Goal: Find specific page/section: Find specific page/section

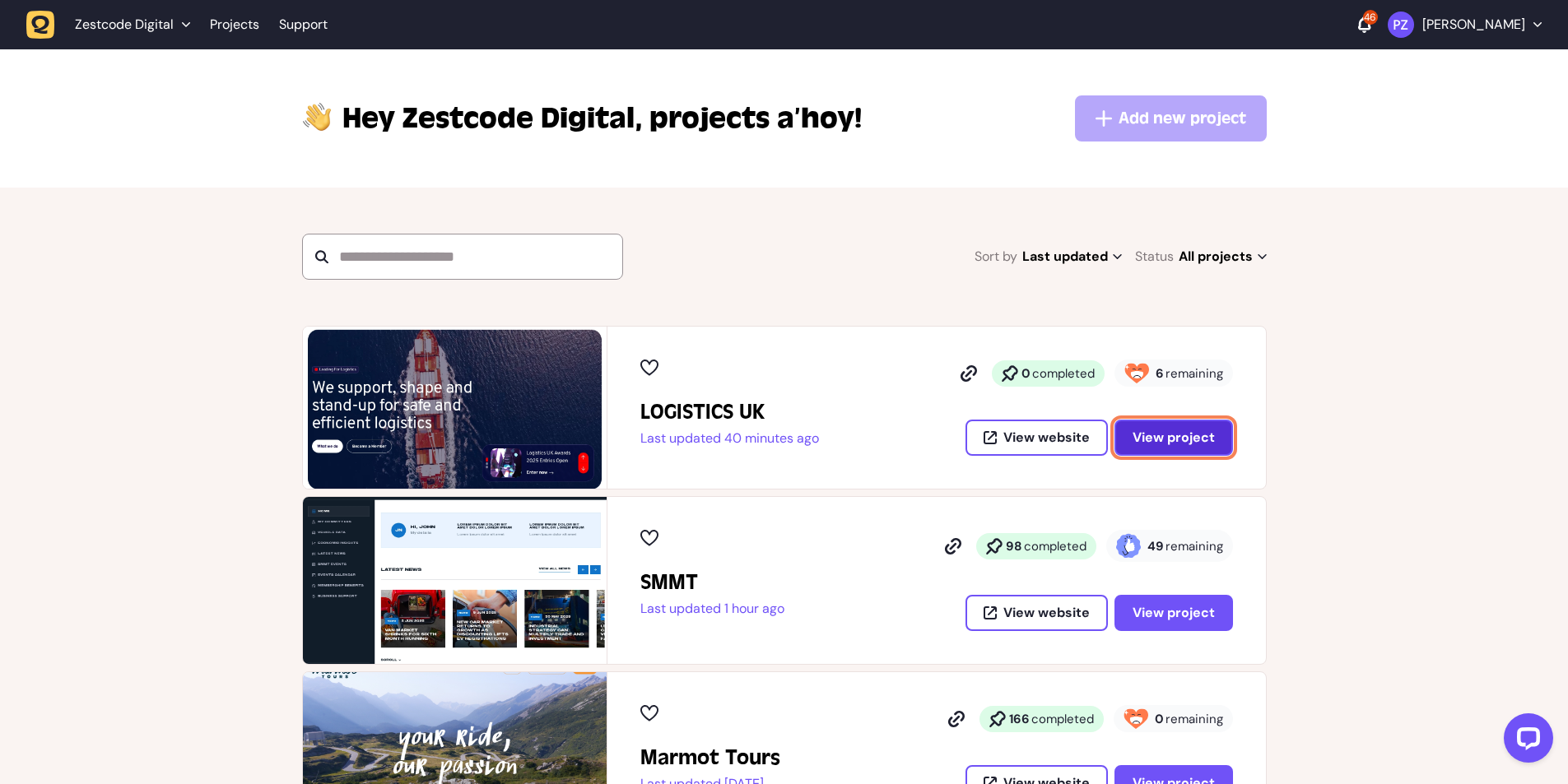
click at [1162, 431] on span "View project" at bounding box center [1174, 438] width 82 height 14
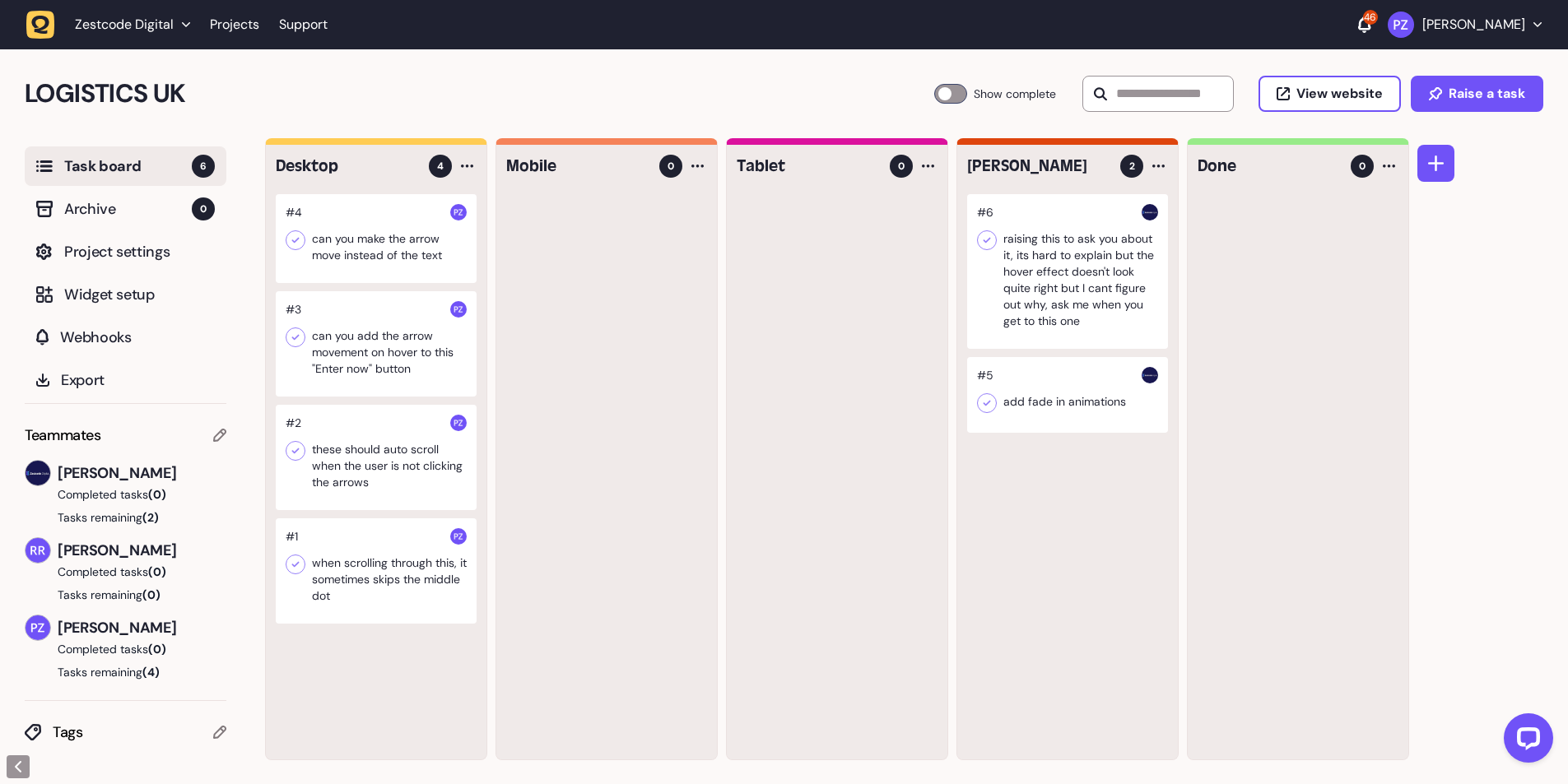
scroll to position [1, 0]
click at [353, 583] on div at bounding box center [376, 570] width 201 height 106
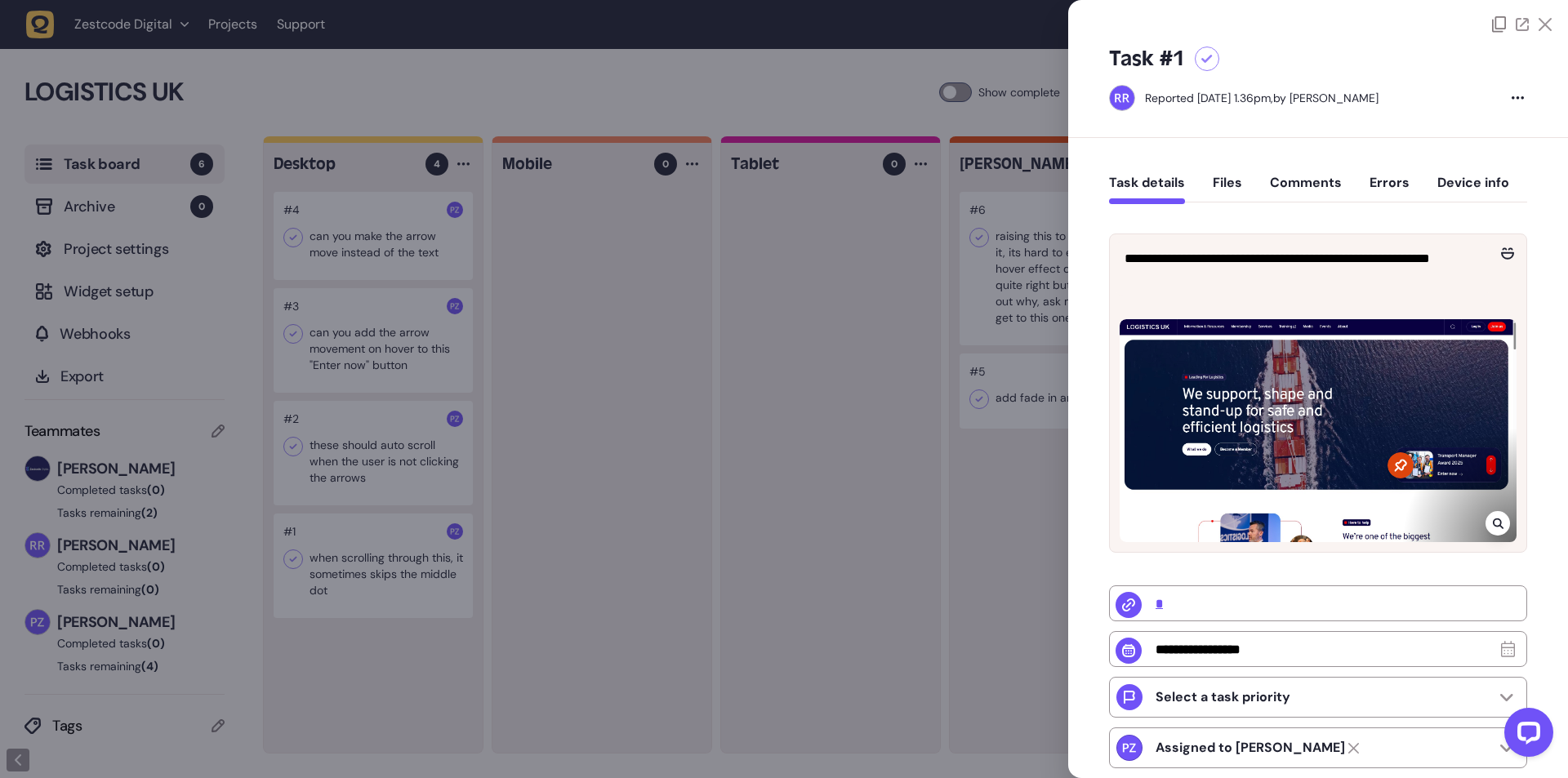
click at [1487, 516] on div at bounding box center [1497, 523] width 24 height 24
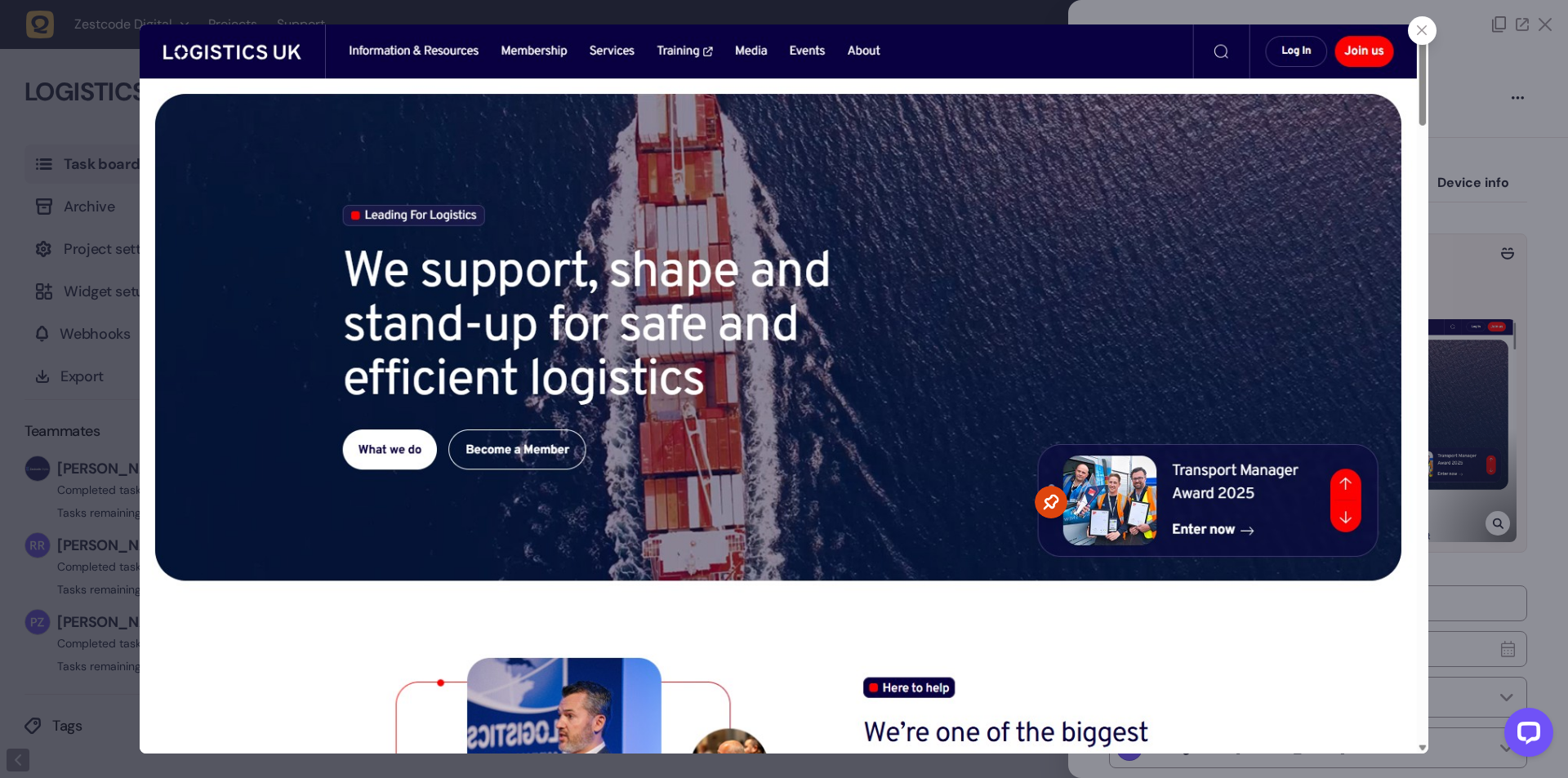
click at [1420, 29] on icon at bounding box center [1422, 30] width 11 height 11
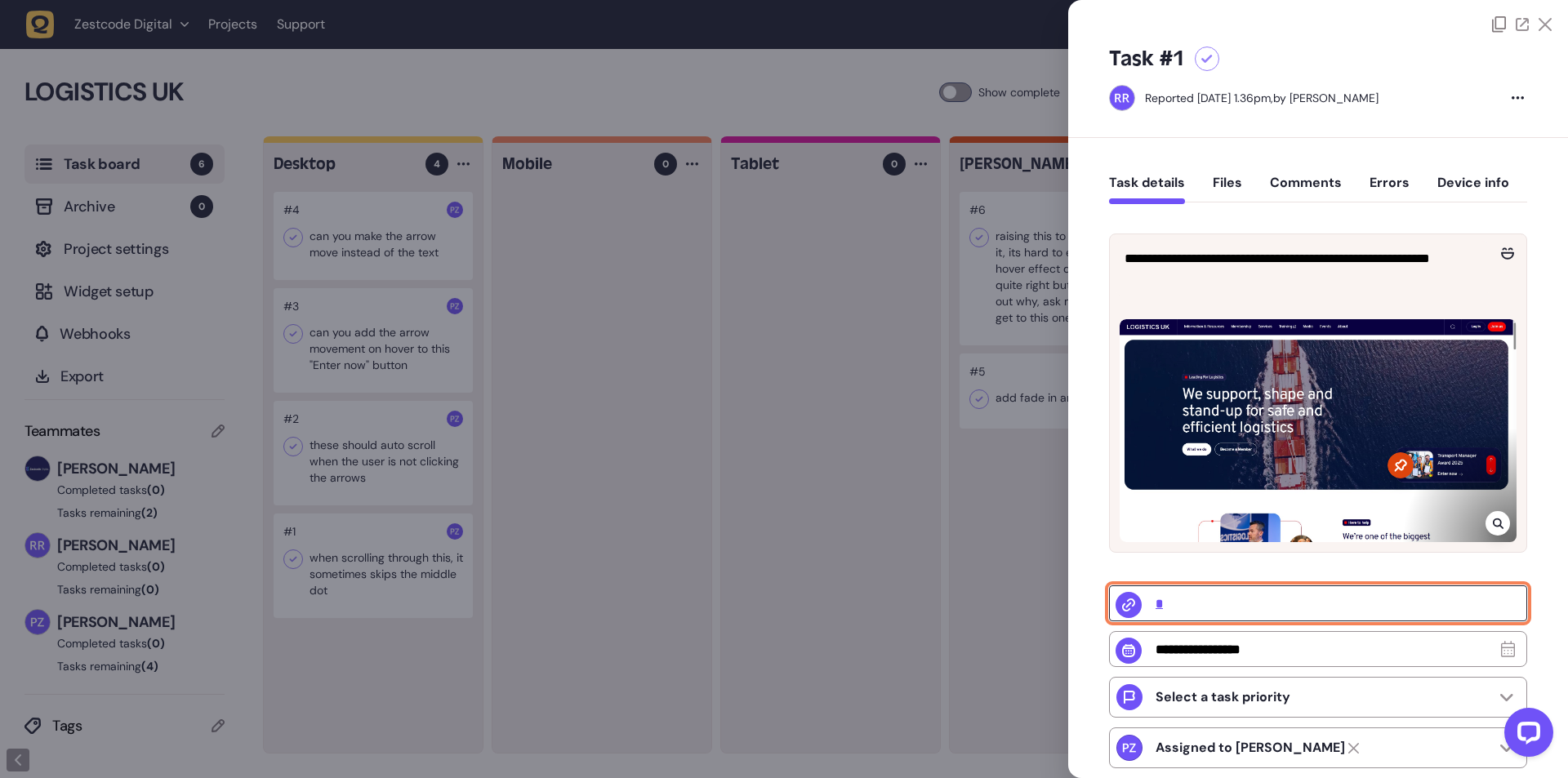
click at [1161, 608] on input "*" at bounding box center [1318, 603] width 418 height 36
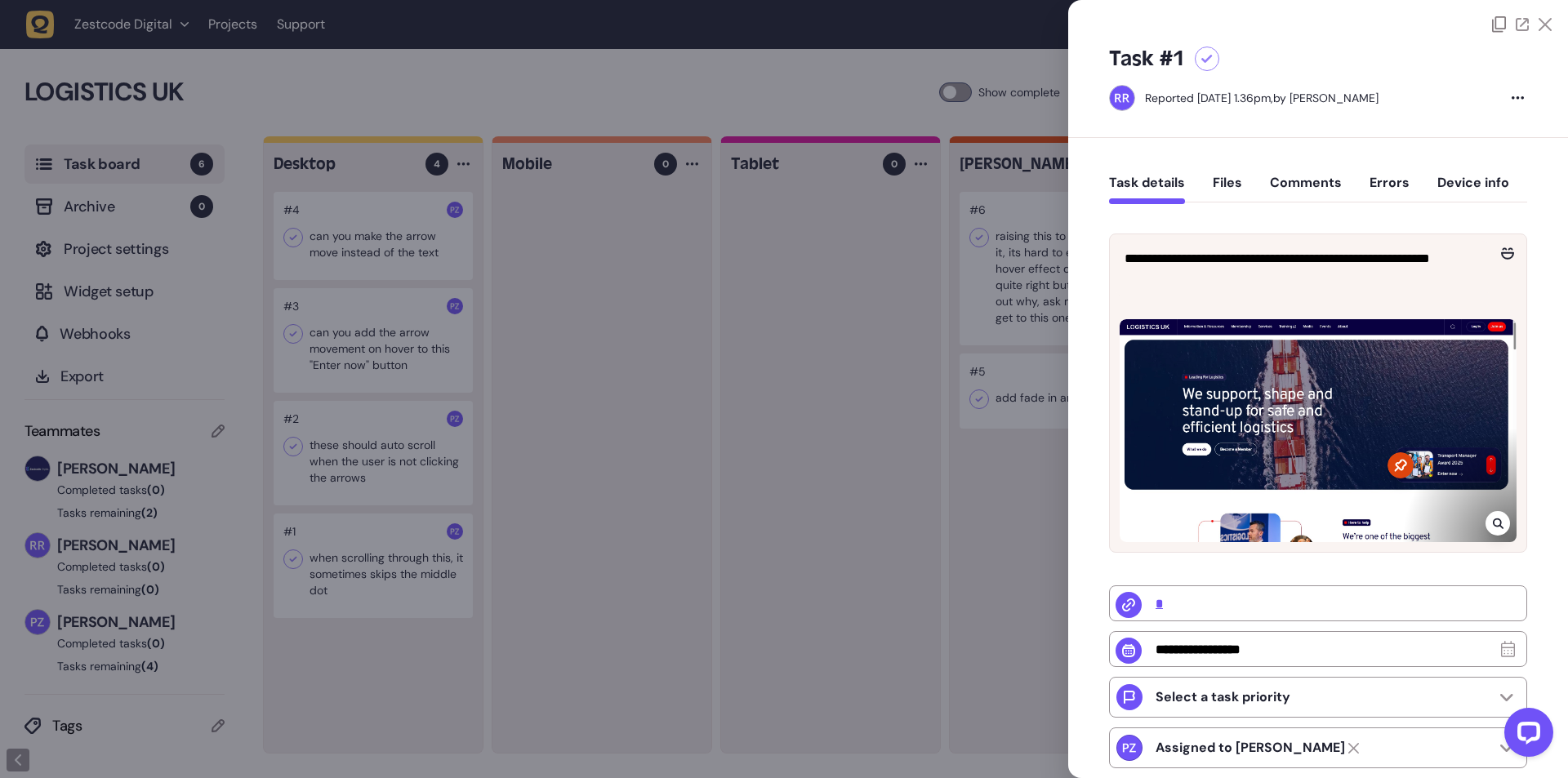
click at [658, 356] on div at bounding box center [784, 389] width 1568 height 778
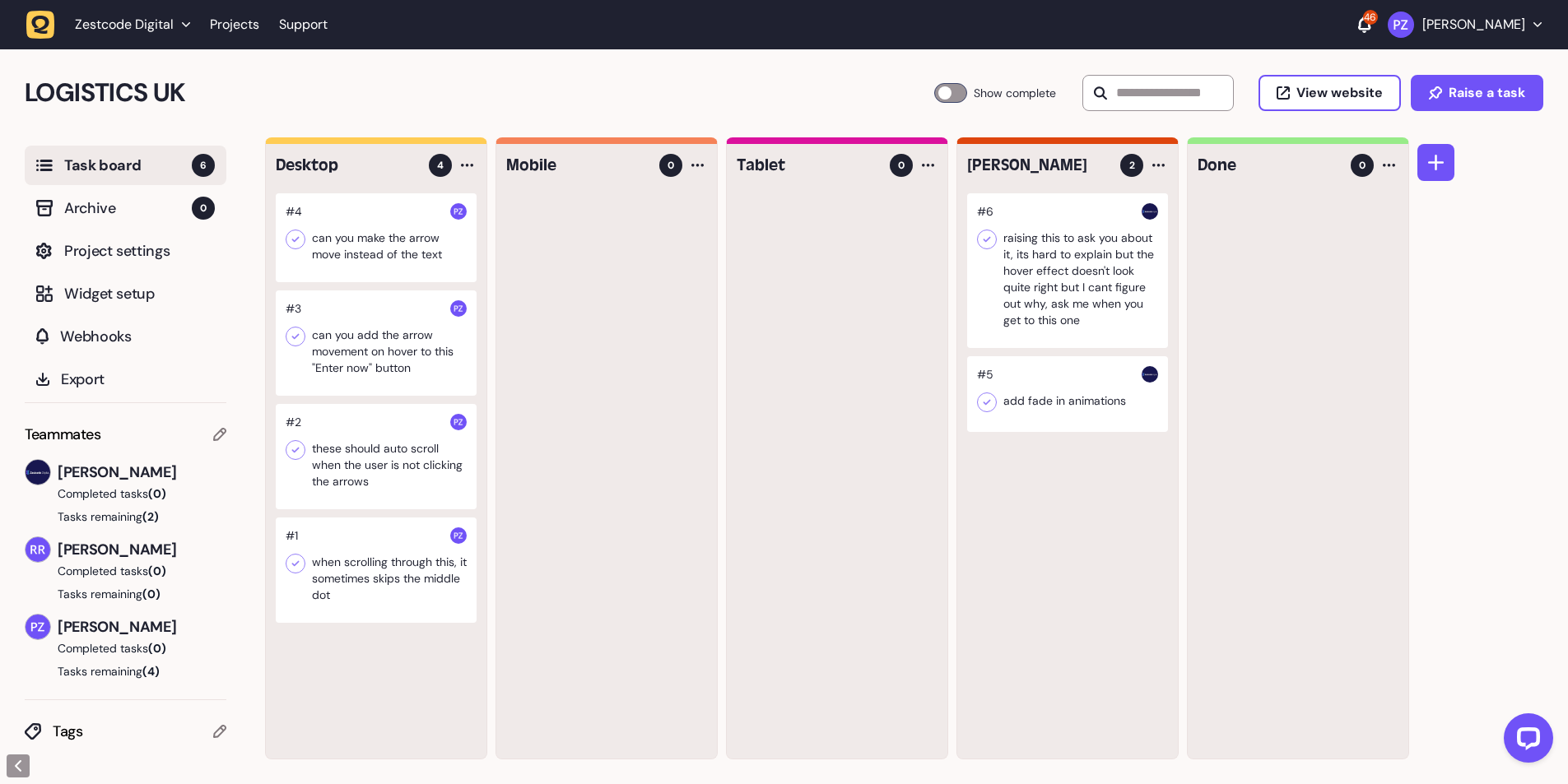
click at [349, 484] on div at bounding box center [376, 457] width 201 height 106
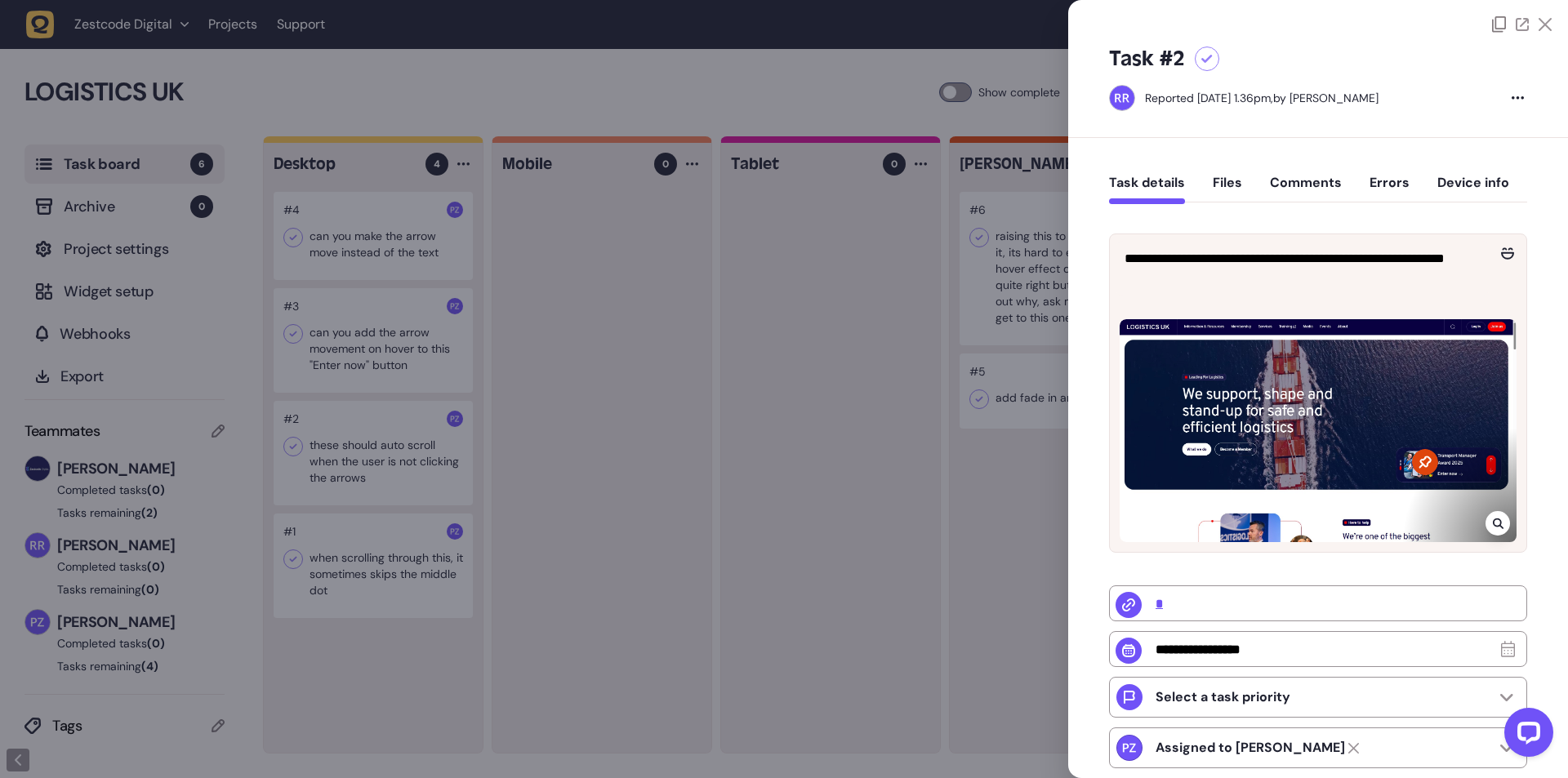
click at [976, 441] on div at bounding box center [784, 389] width 1568 height 778
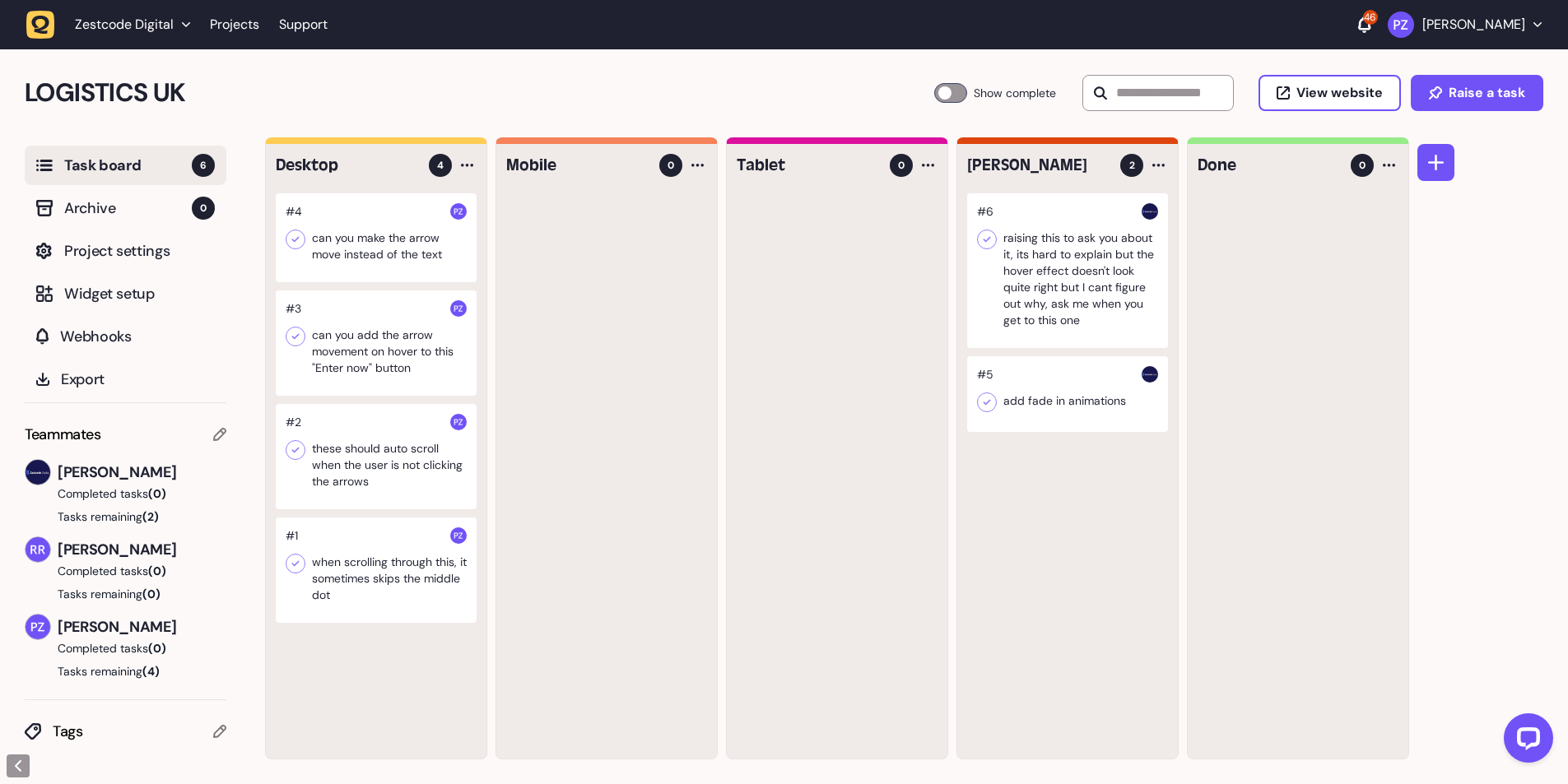
click at [403, 358] on div at bounding box center [376, 343] width 201 height 106
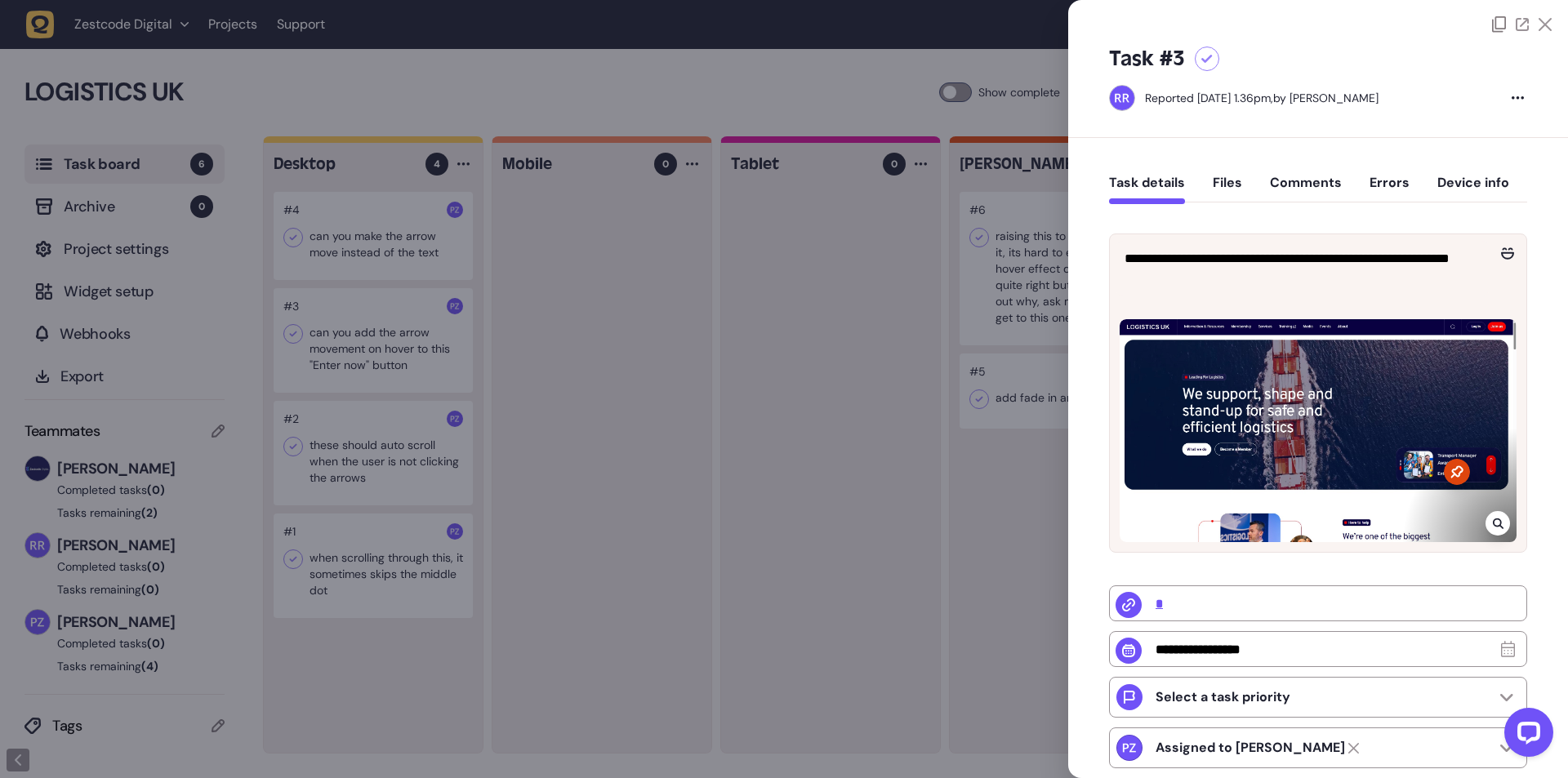
click at [1502, 520] on div at bounding box center [1497, 523] width 24 height 24
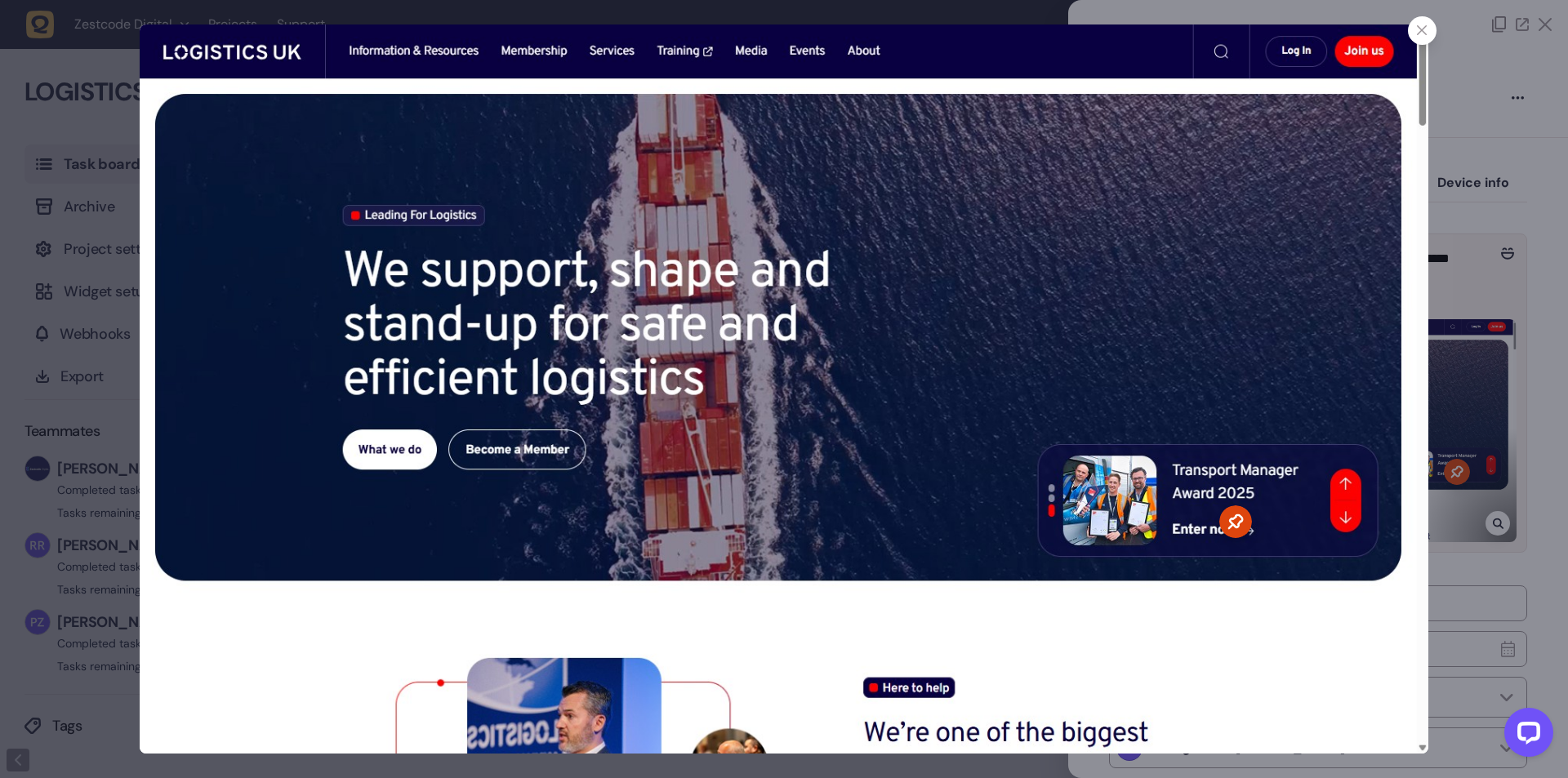
click at [1452, 495] on div at bounding box center [784, 389] width 1568 height 778
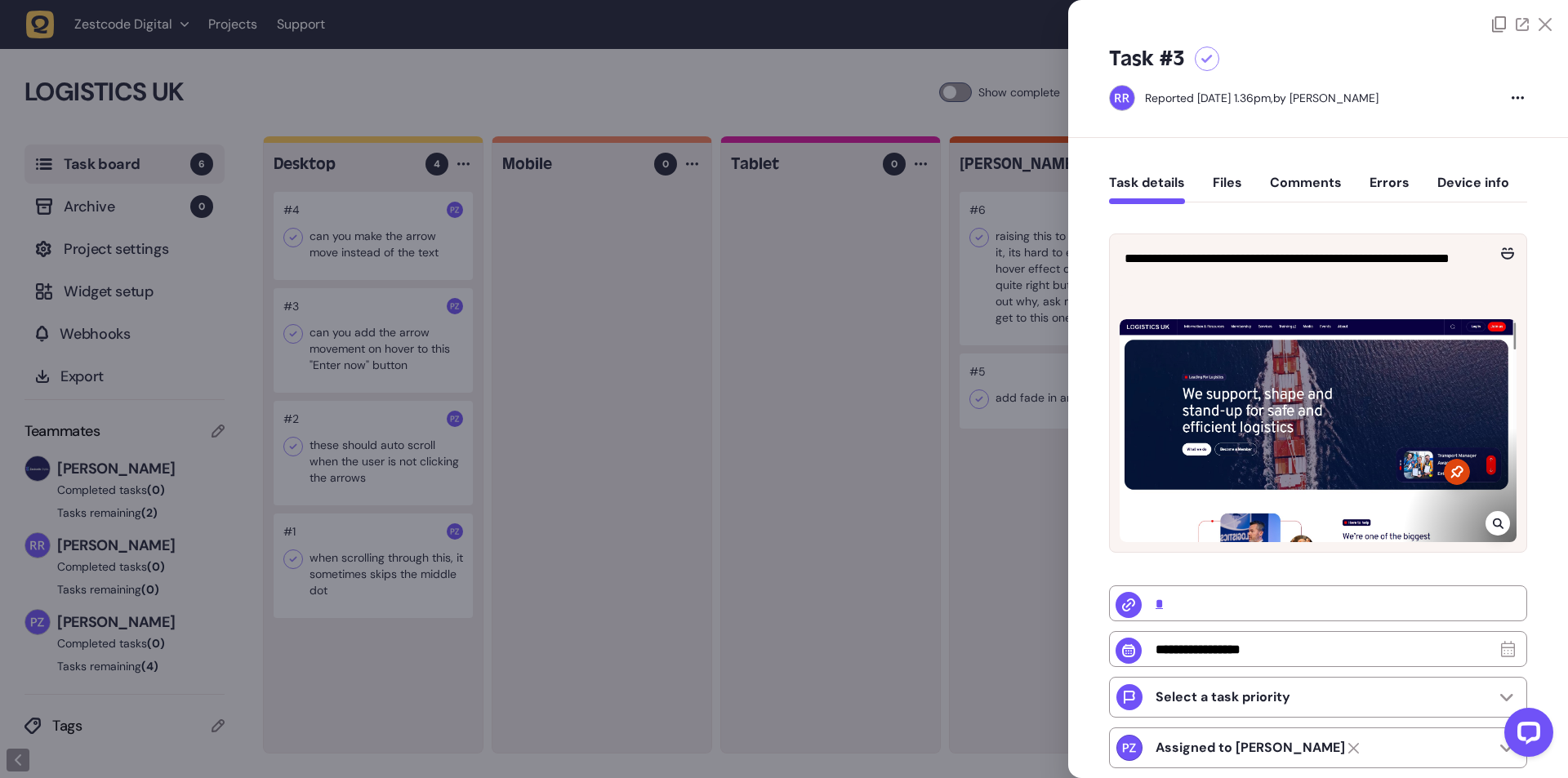
click at [600, 415] on div at bounding box center [784, 389] width 1568 height 778
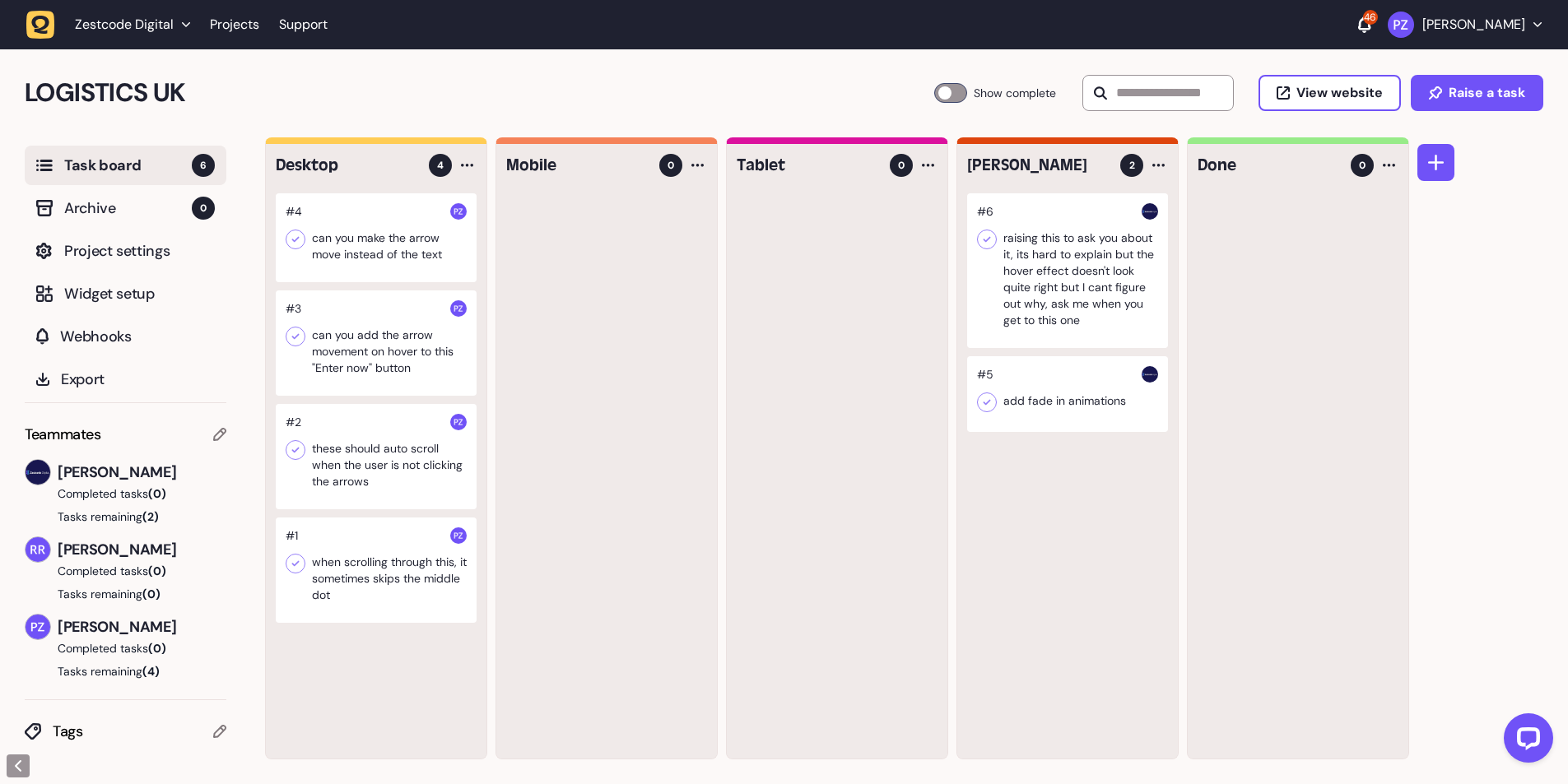
click at [371, 348] on div at bounding box center [376, 343] width 201 height 106
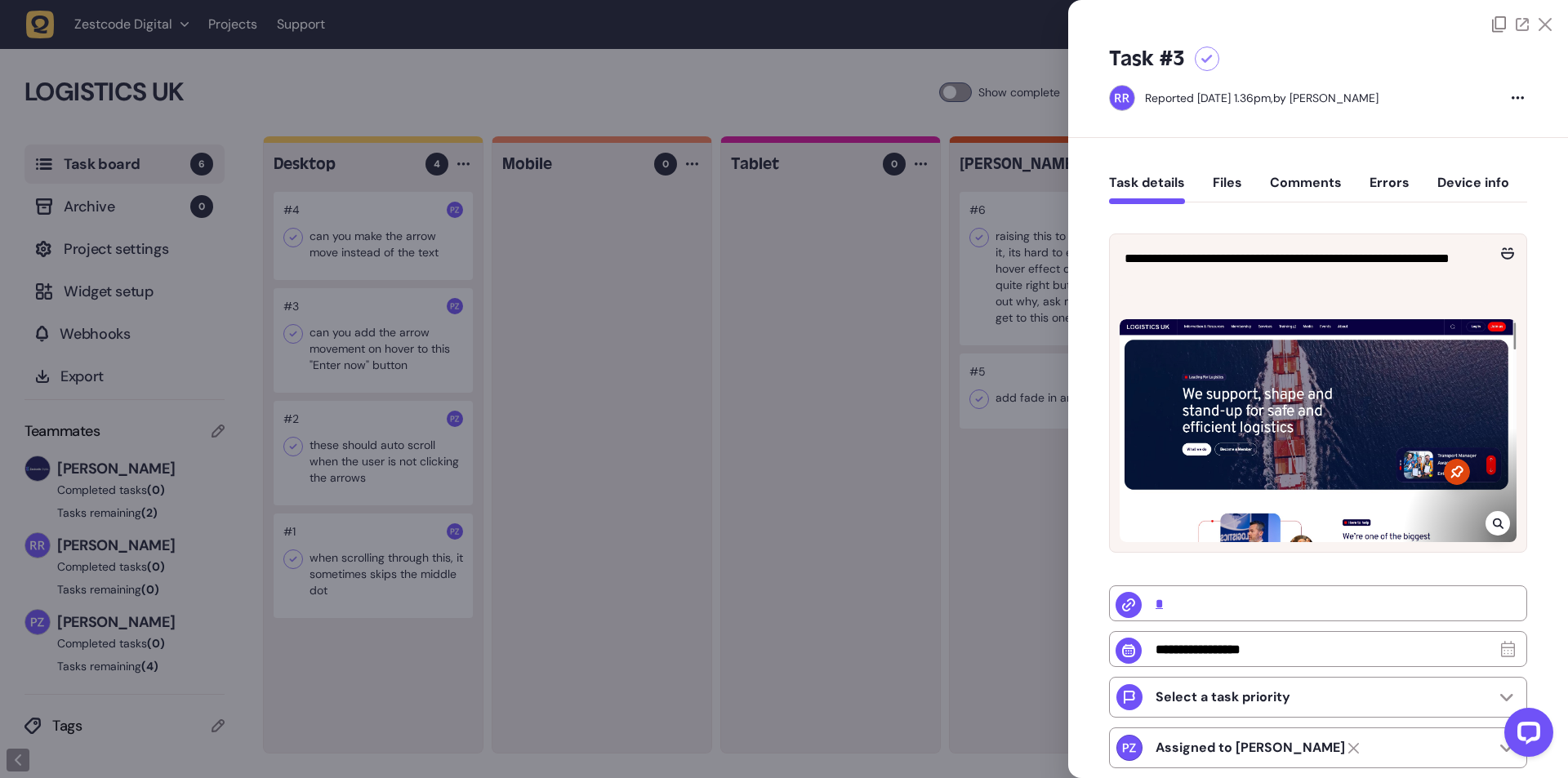
click at [625, 328] on div at bounding box center [784, 389] width 1568 height 778
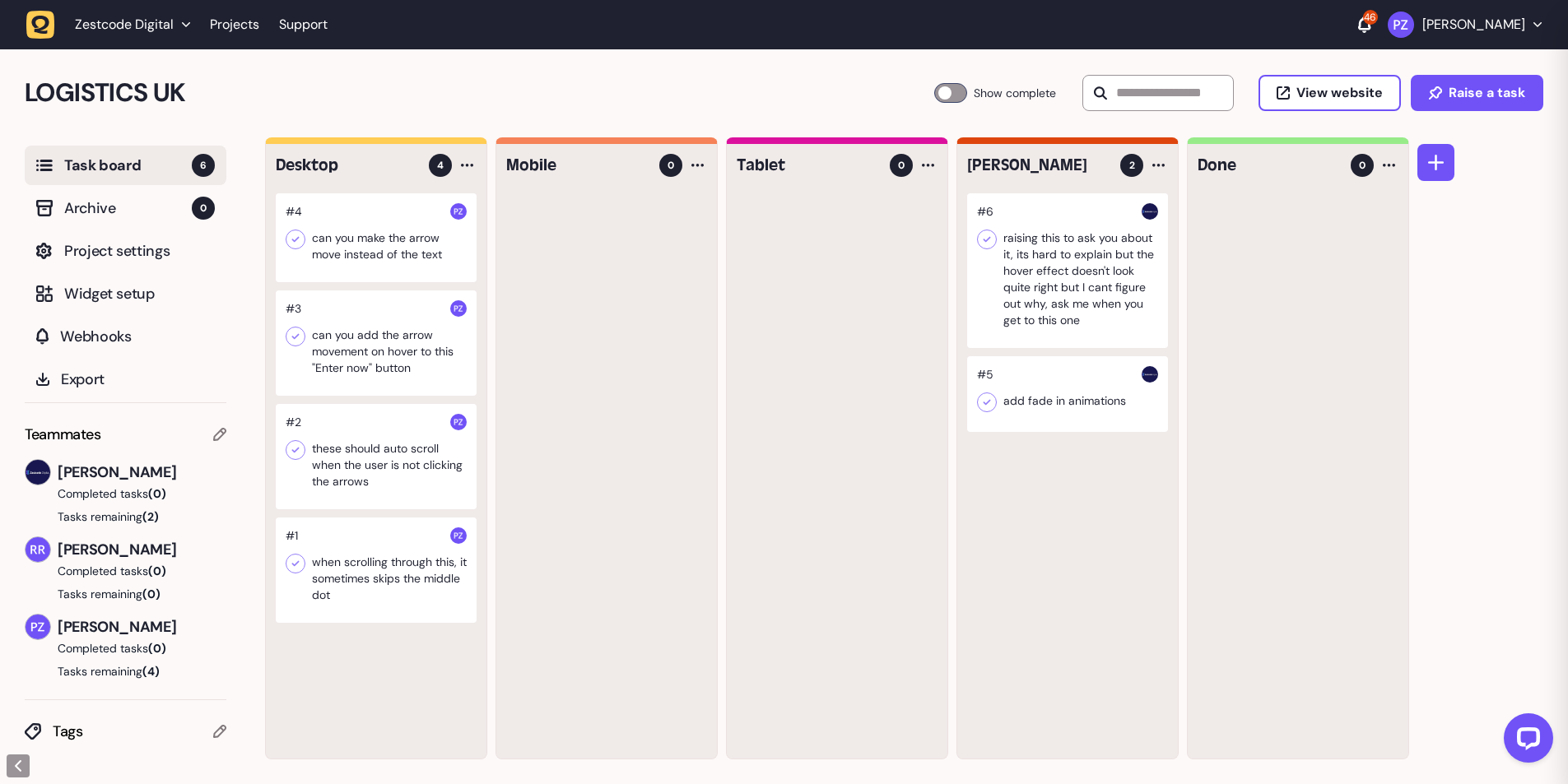
click at [276, 248] on div at bounding box center [376, 238] width 201 height 89
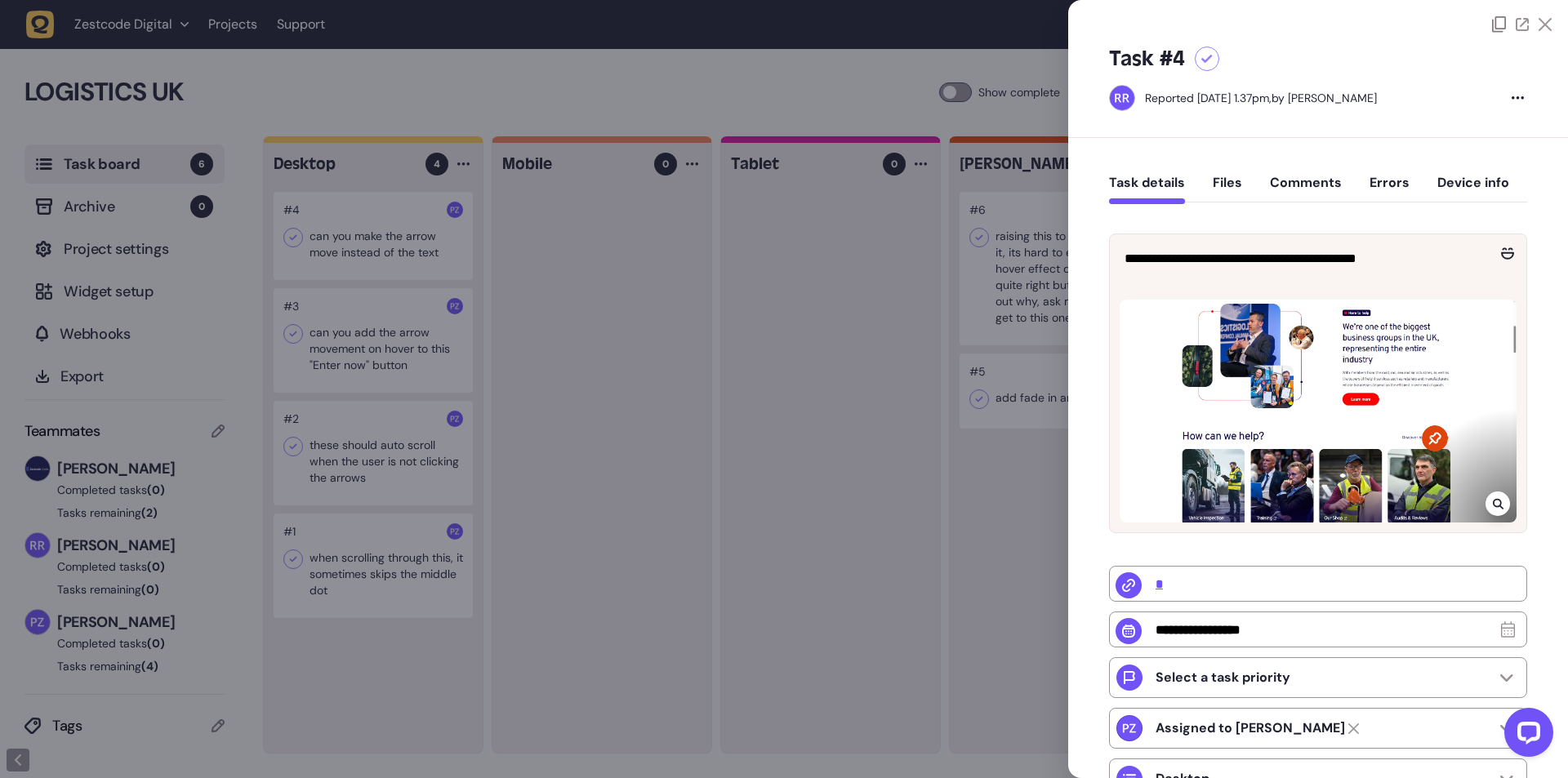
click at [1493, 500] on icon at bounding box center [1497, 504] width 11 height 13
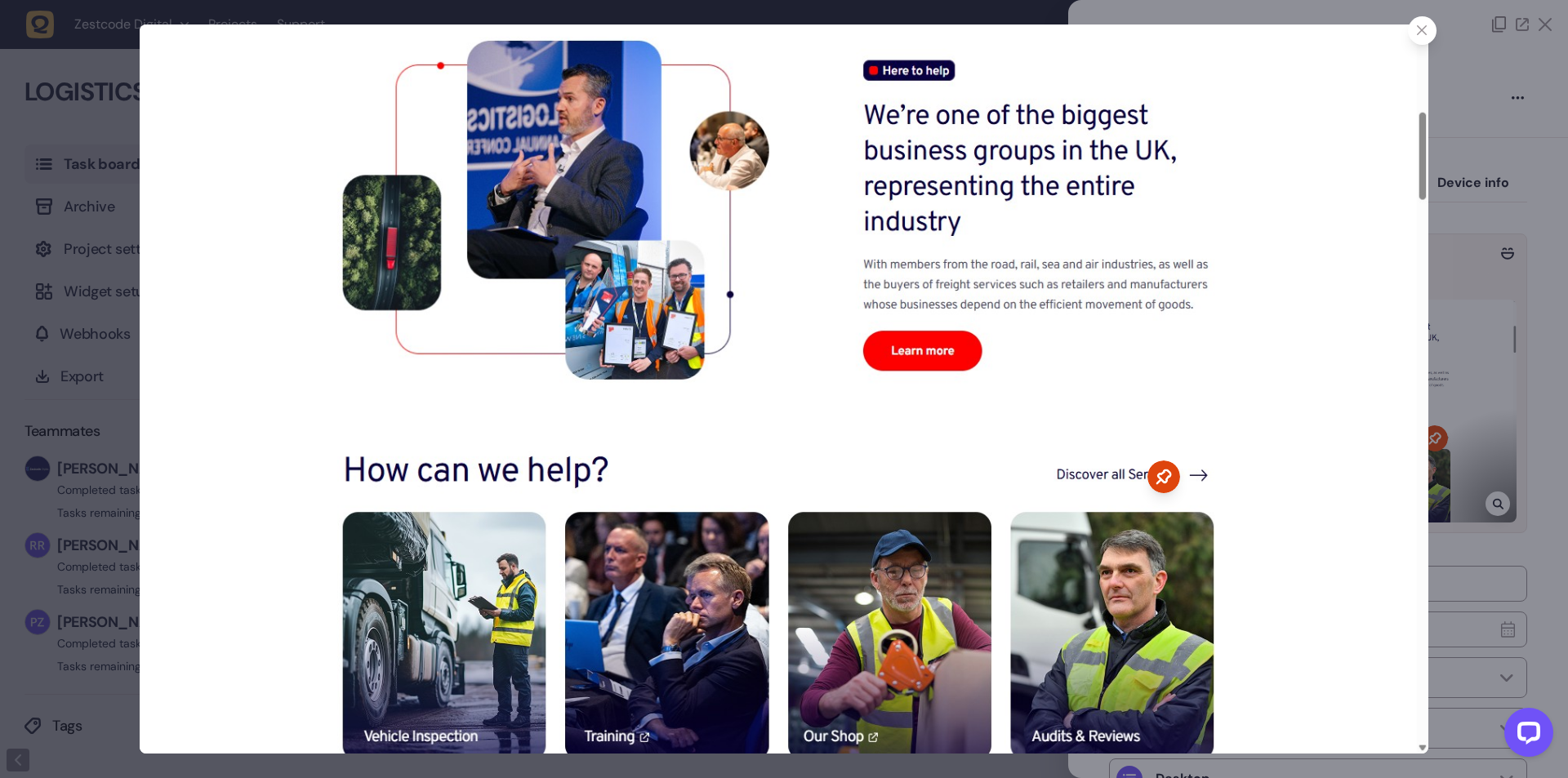
click at [1407, 35] on img at bounding box center [783, 389] width 1288 height 729
click at [1420, 33] on icon at bounding box center [1422, 30] width 11 height 11
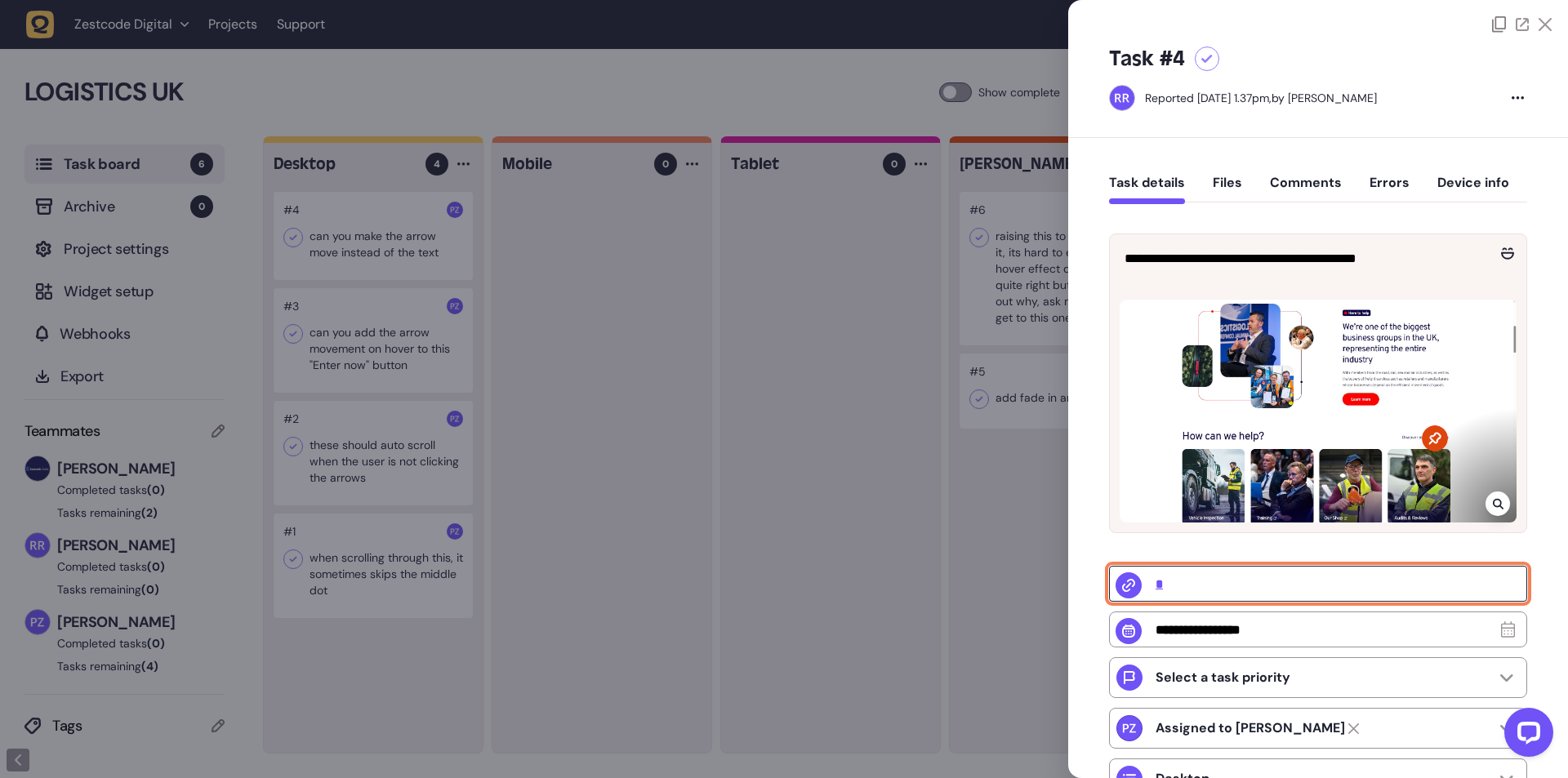
click at [1217, 575] on input "*" at bounding box center [1318, 583] width 418 height 36
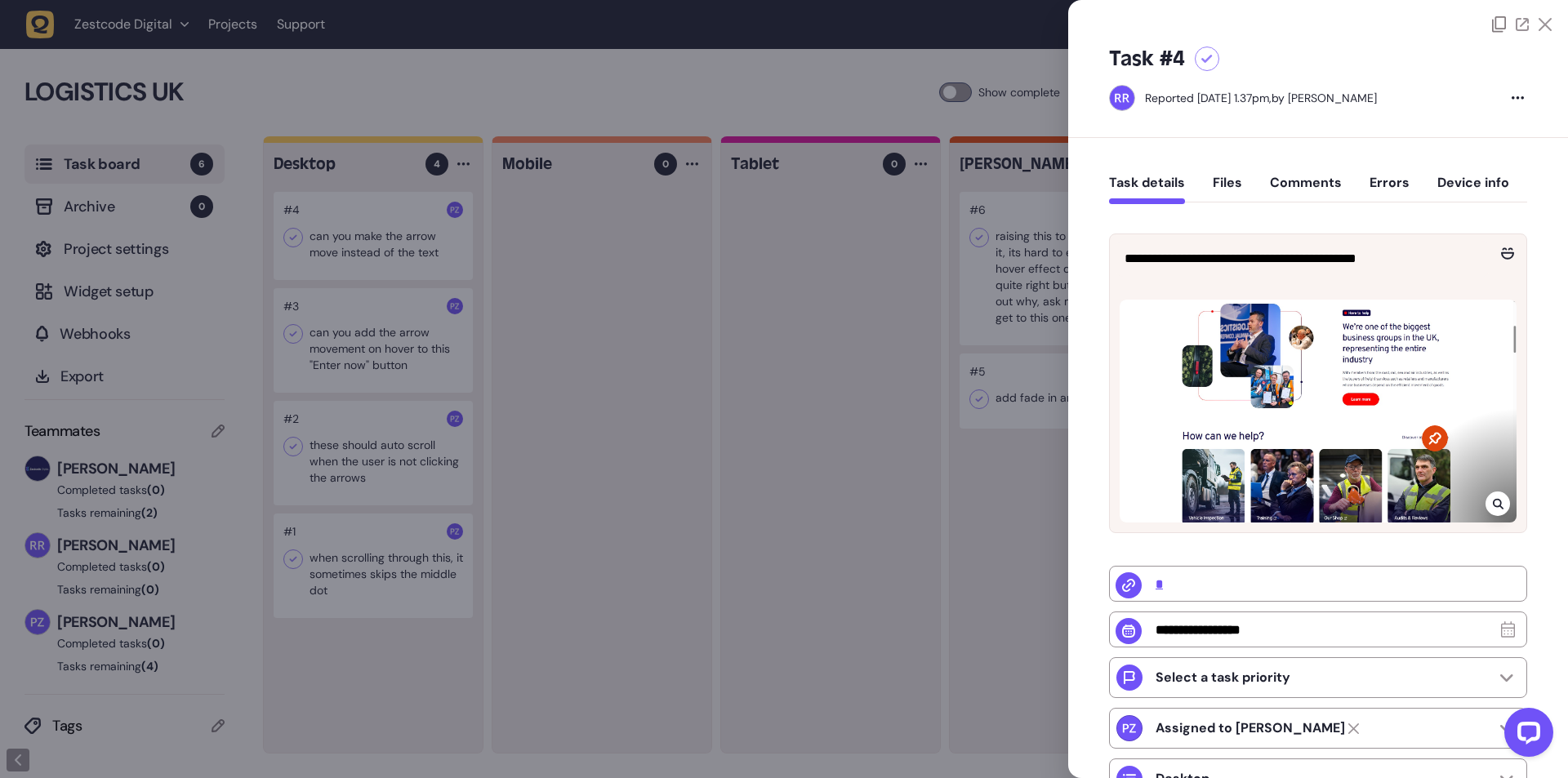
click at [933, 320] on div at bounding box center [784, 389] width 1568 height 778
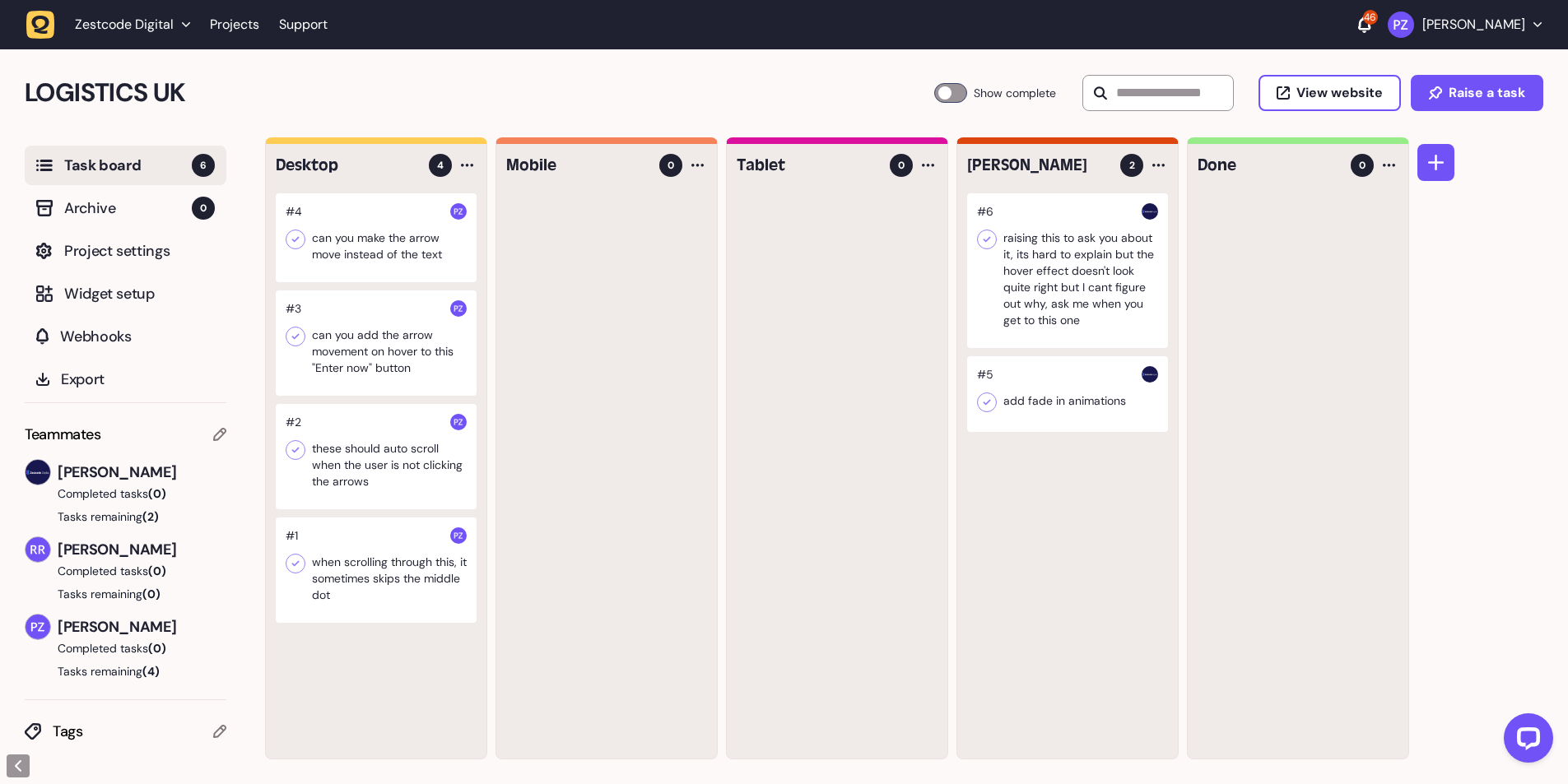
click at [1037, 414] on div at bounding box center [1067, 394] width 201 height 76
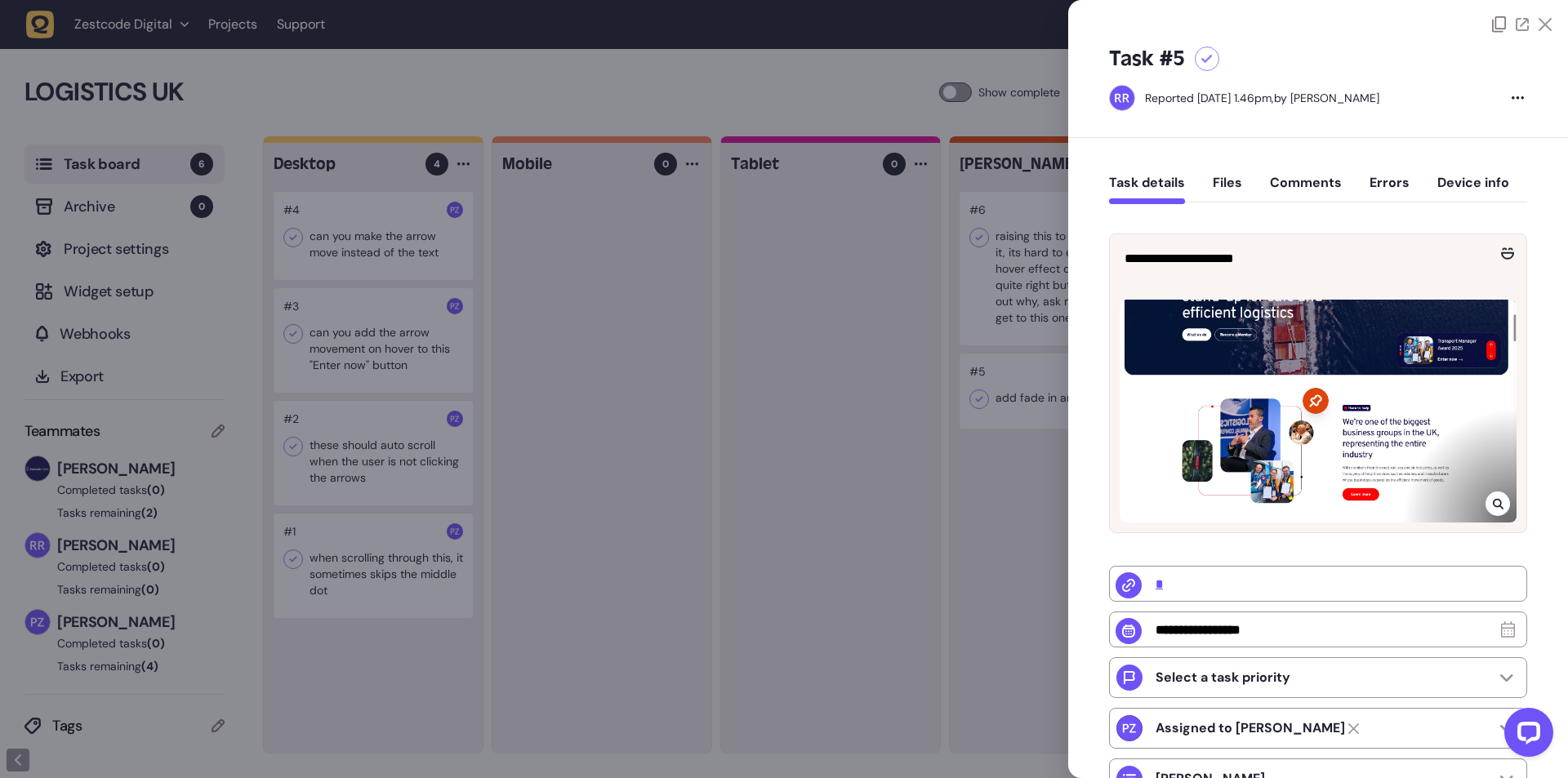
click at [1497, 500] on icon at bounding box center [1497, 504] width 11 height 13
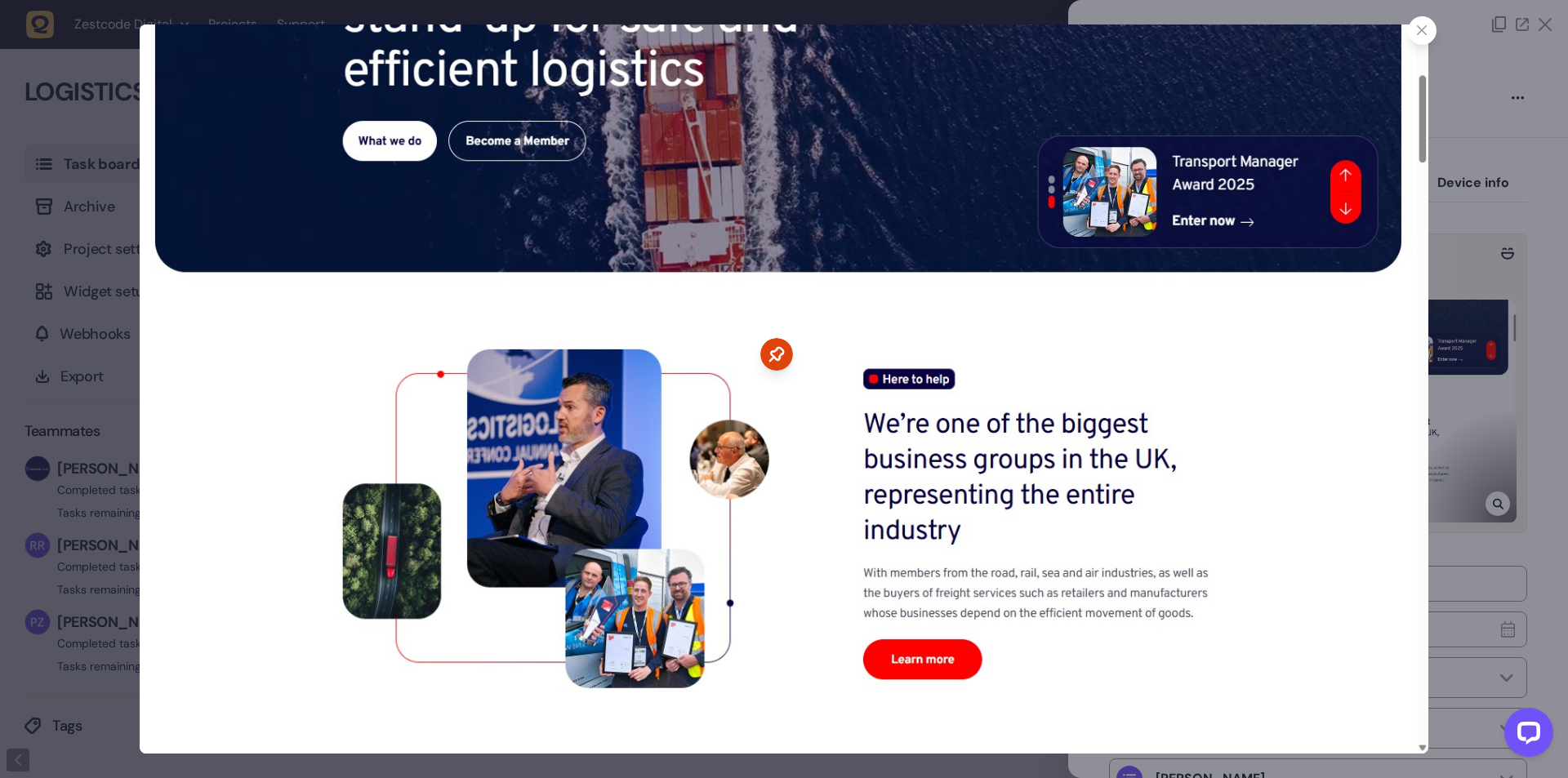
click at [1501, 340] on div at bounding box center [784, 389] width 1568 height 778
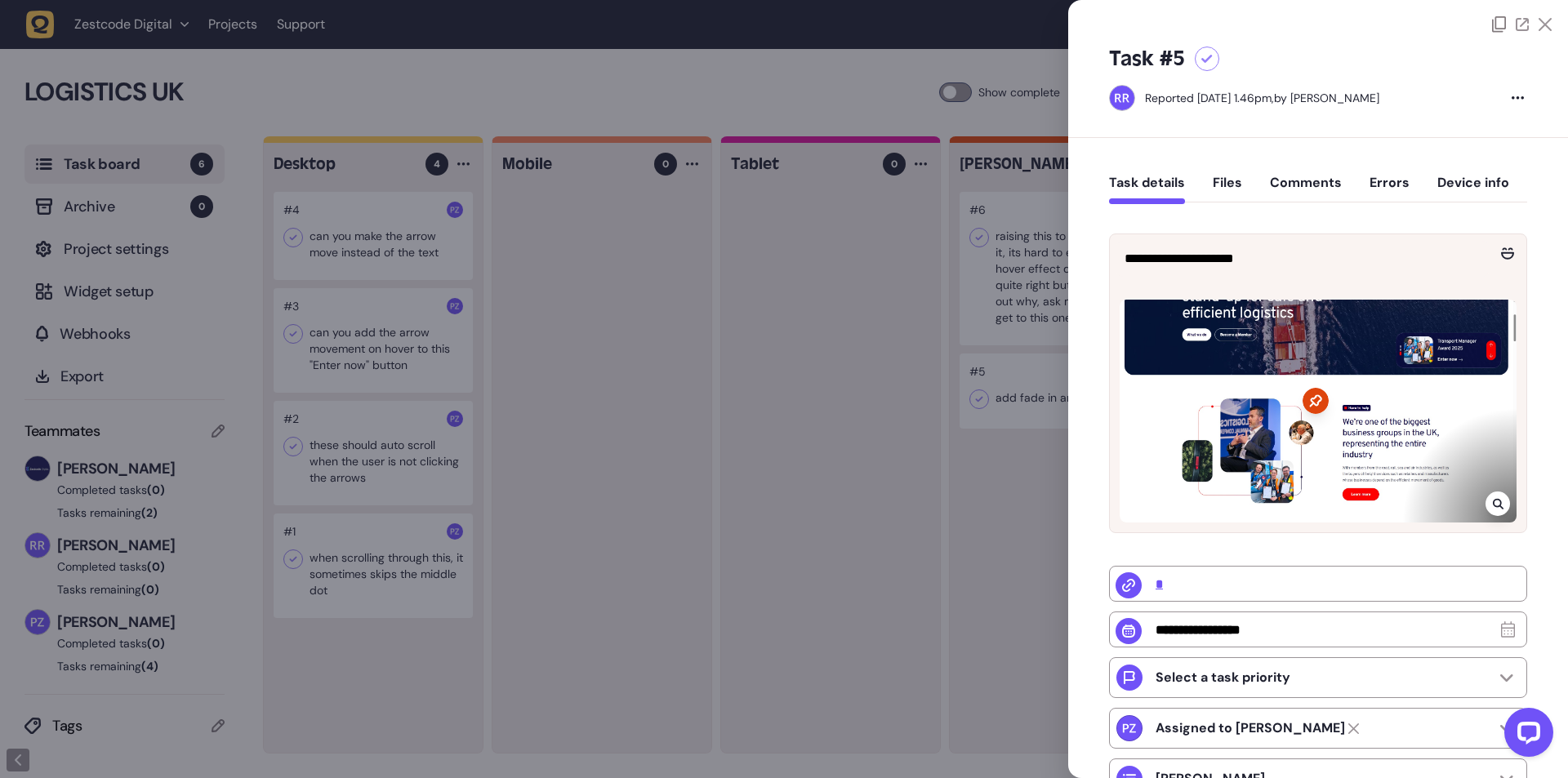
click at [823, 352] on div at bounding box center [784, 389] width 1568 height 778
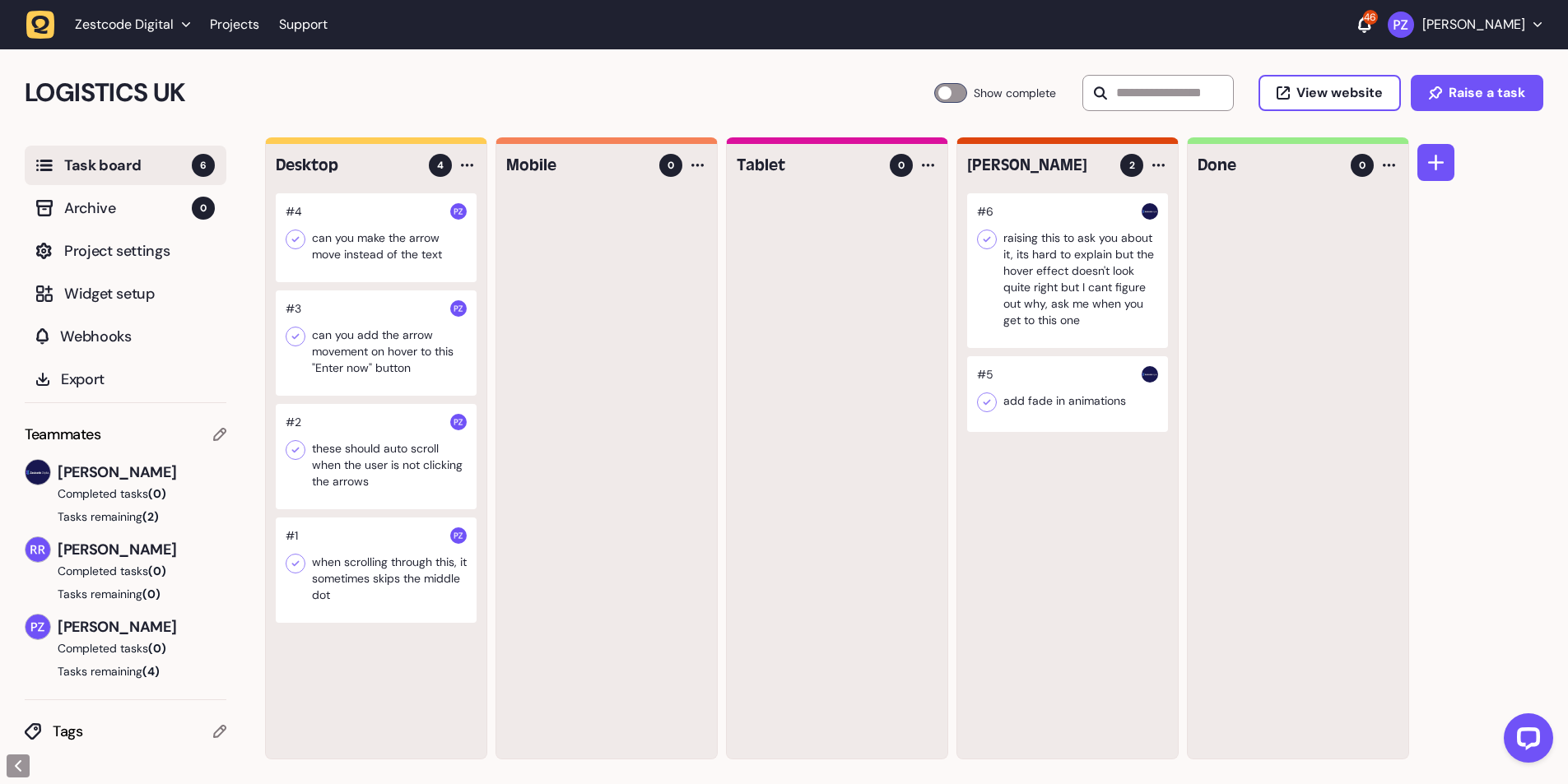
click at [1061, 282] on div at bounding box center [1067, 271] width 201 height 155
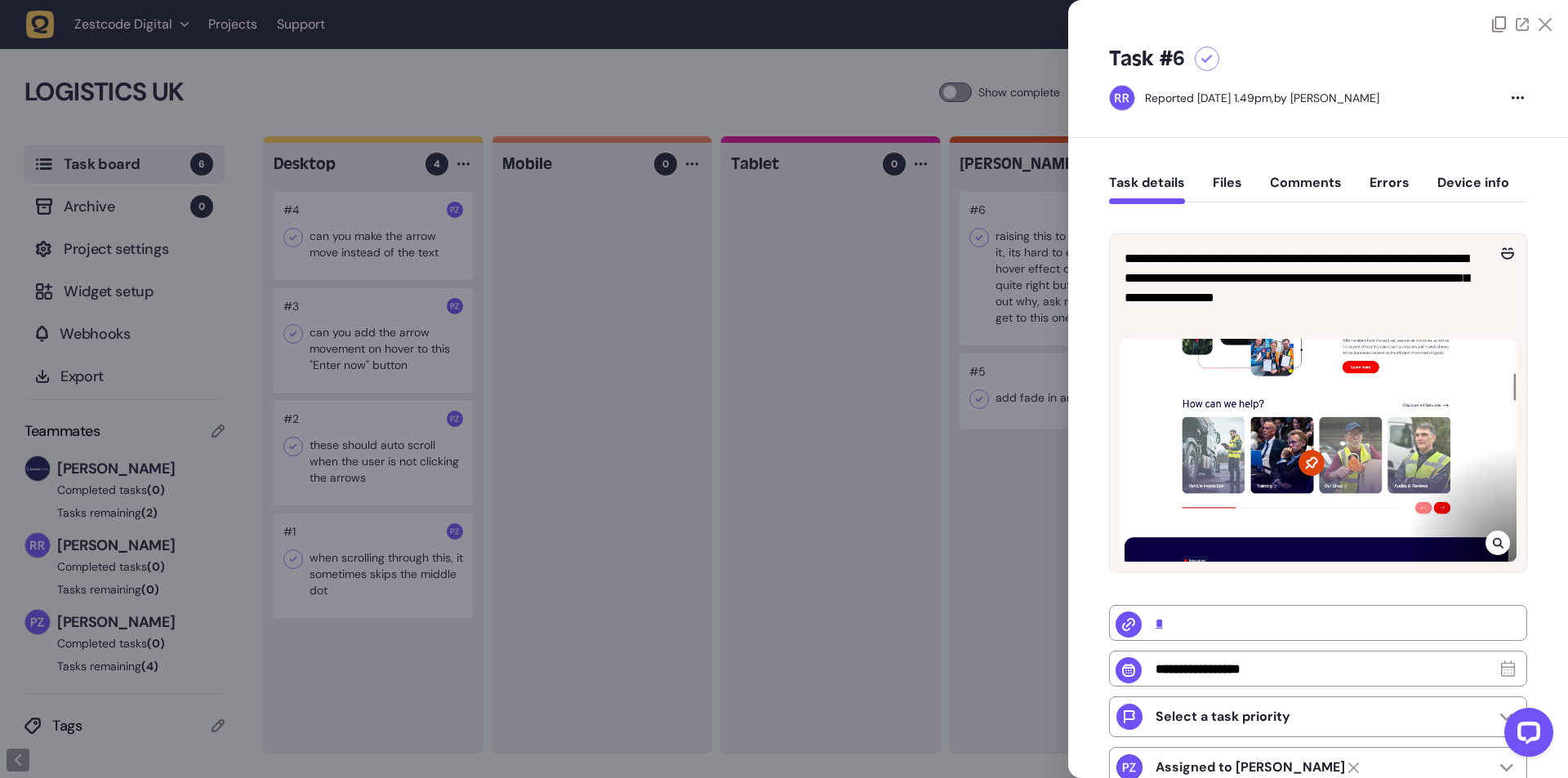
click at [860, 359] on div at bounding box center [784, 389] width 1568 height 778
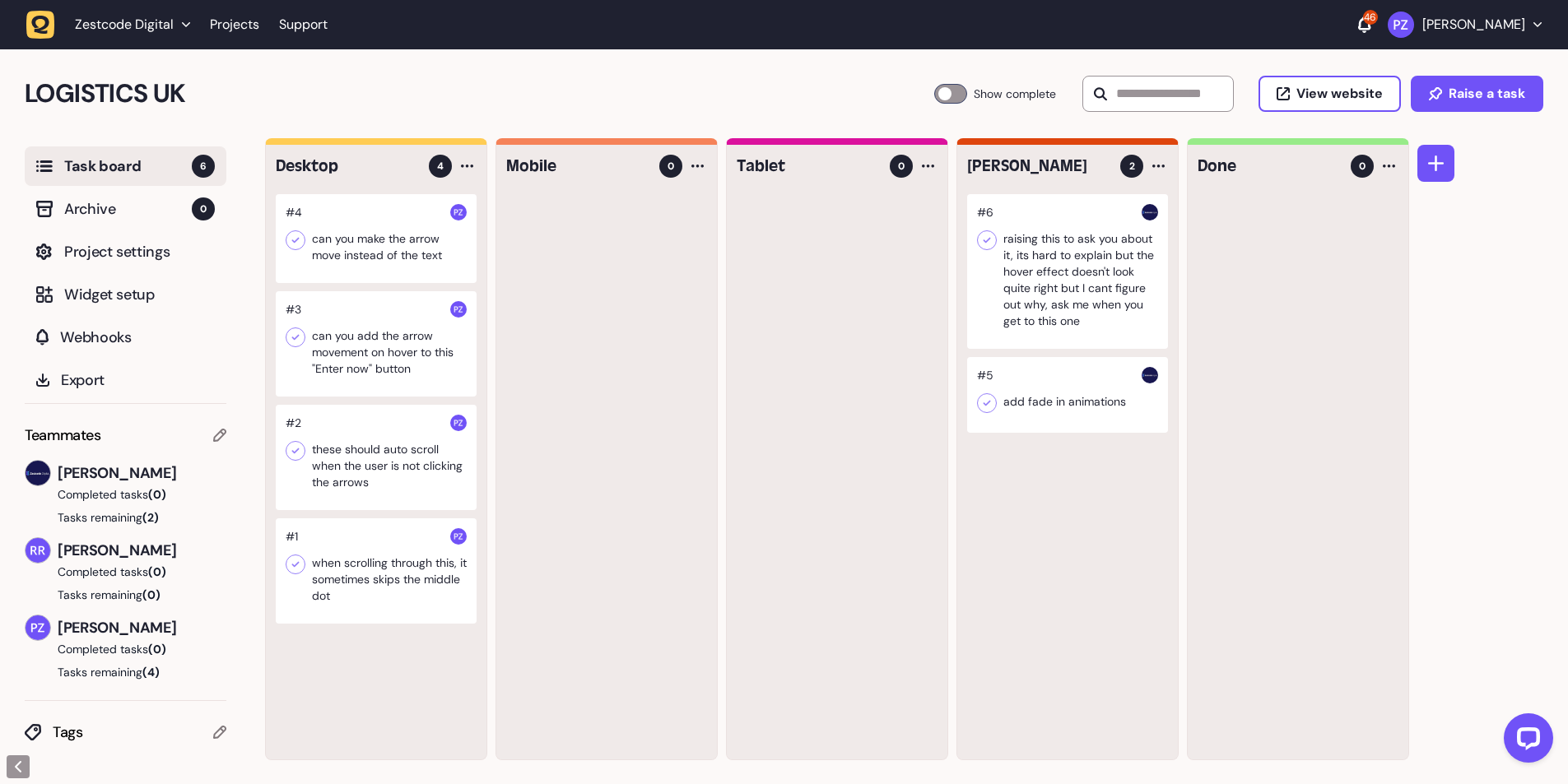
click at [25, 20] on header "Zestcode Digital Projects Support 46 [PERSON_NAME]" at bounding box center [784, 25] width 1568 height 49
click at [47, 30] on icon "button" at bounding box center [41, 25] width 29 height 29
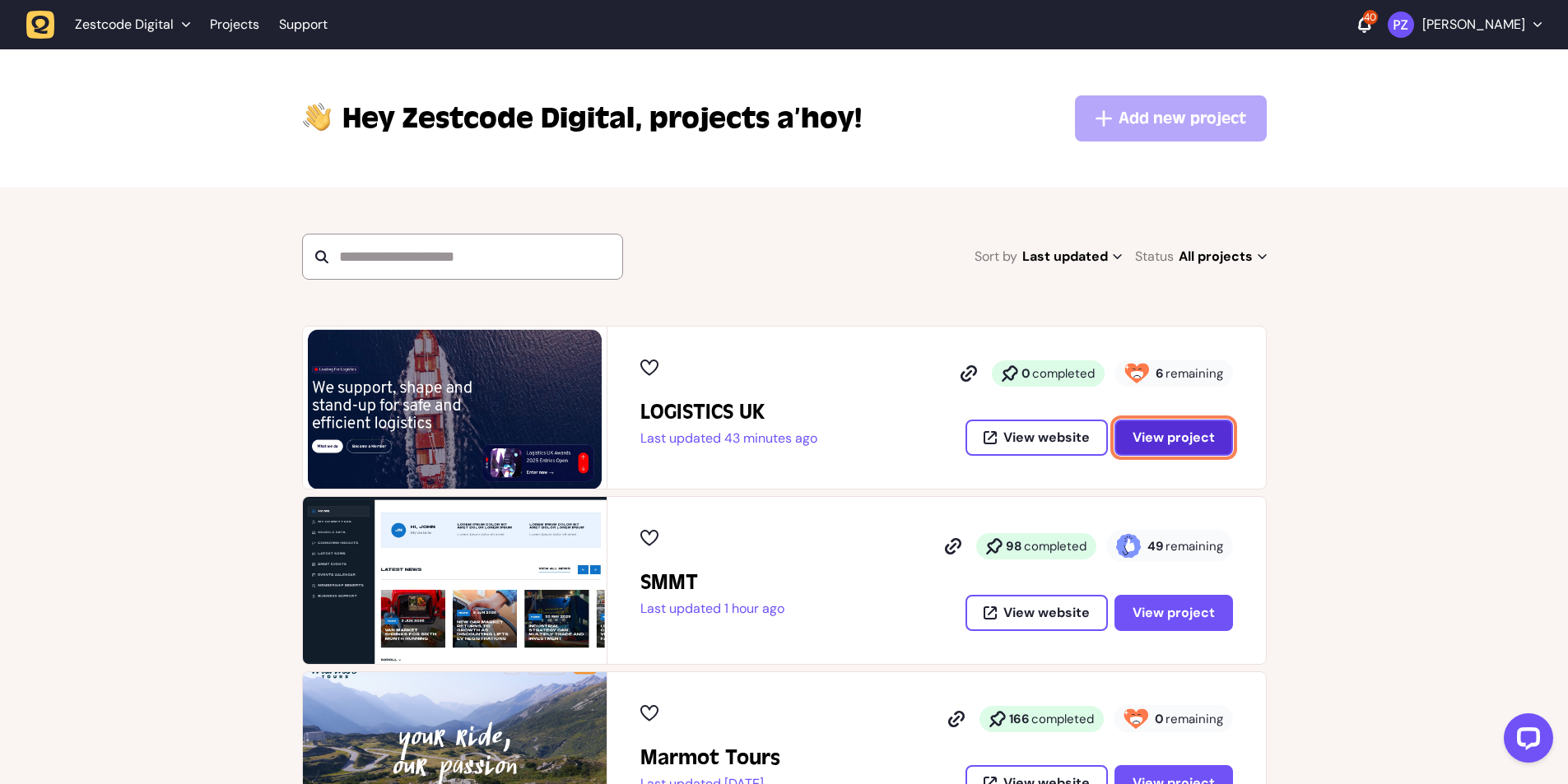
click at [1167, 439] on span "View project" at bounding box center [1174, 438] width 82 height 14
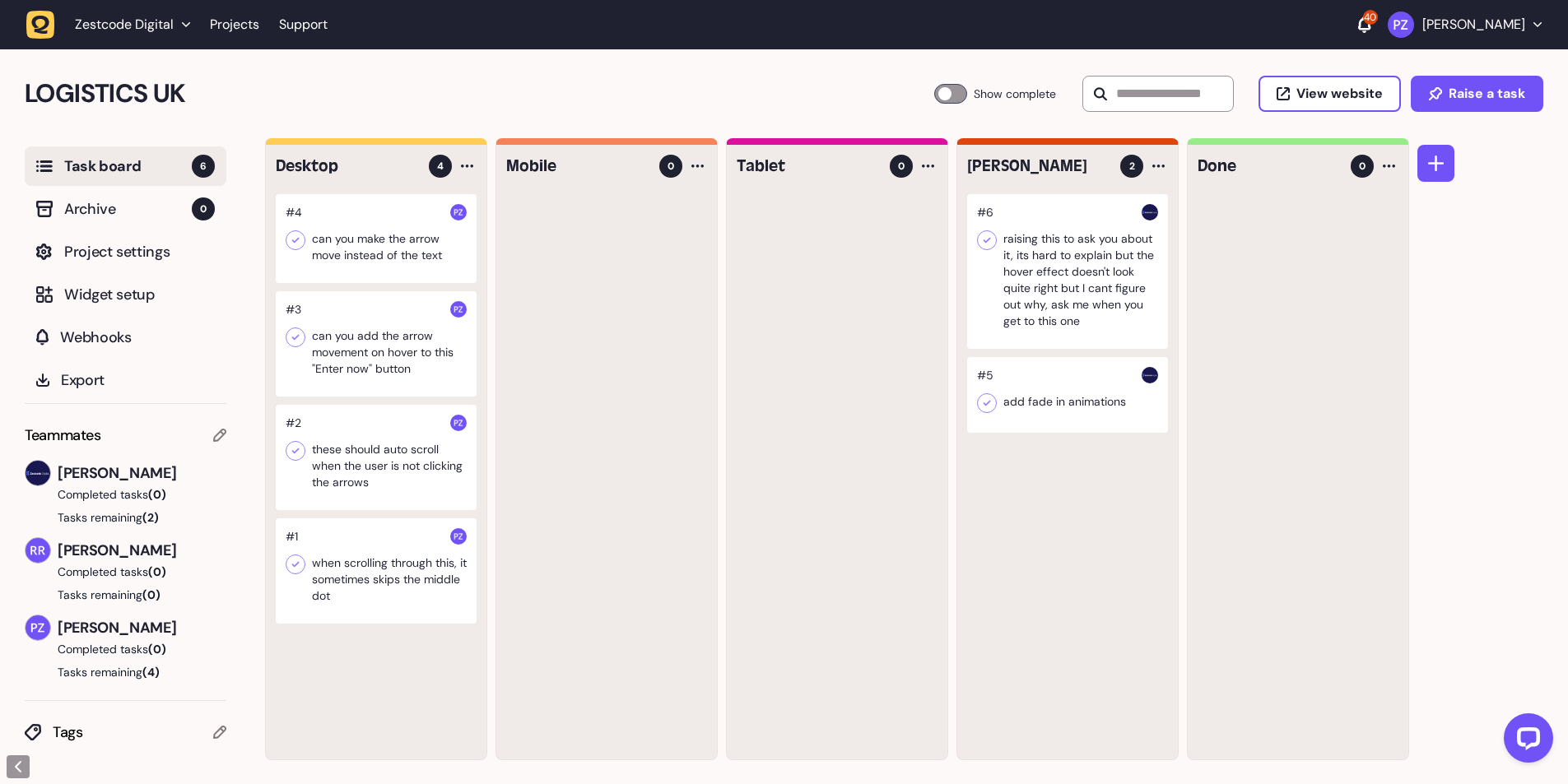
click at [42, 31] on icon "button" at bounding box center [41, 24] width 18 height 18
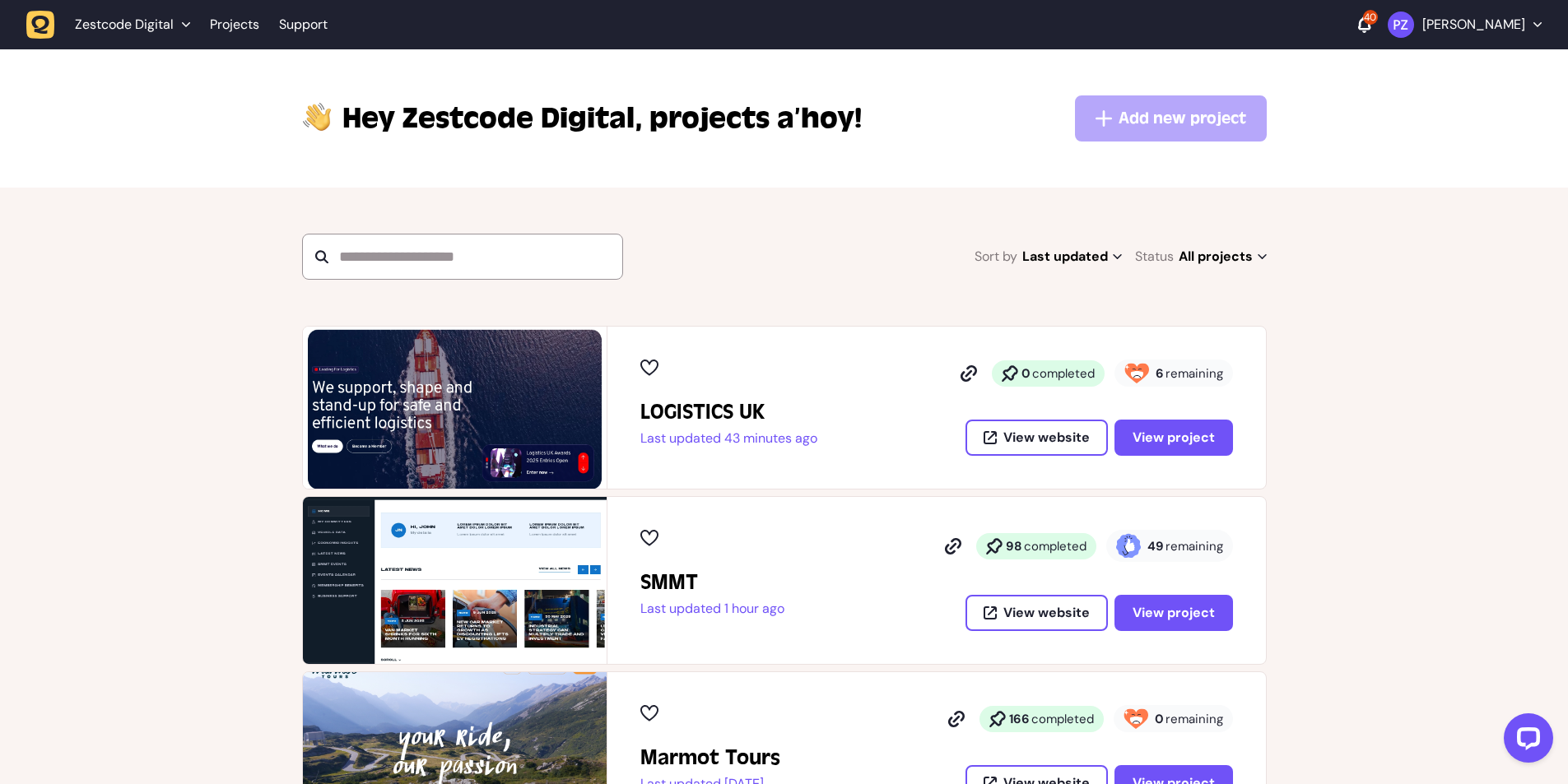
drag, startPoint x: 723, startPoint y: 436, endPoint x: 818, endPoint y: 438, distance: 95.0
click at [817, 438] on p "Last updated 43 minutes ago" at bounding box center [729, 438] width 177 height 16
click at [844, 438] on div "LOGISTICS UK Last updated 43 minutes ago 0 completed 6 remaining View website V…" at bounding box center [937, 408] width 592 height 96
